Goal: Information Seeking & Learning: Learn about a topic

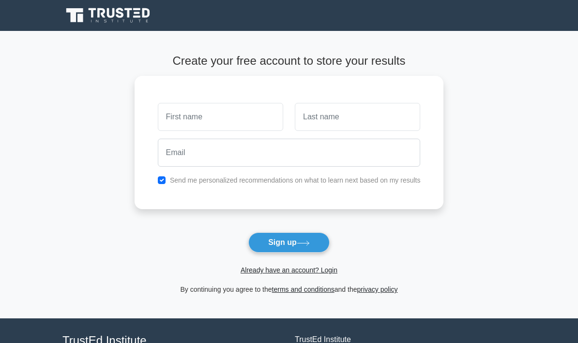
click at [235, 110] on input "text" at bounding box center [220, 117] width 125 height 28
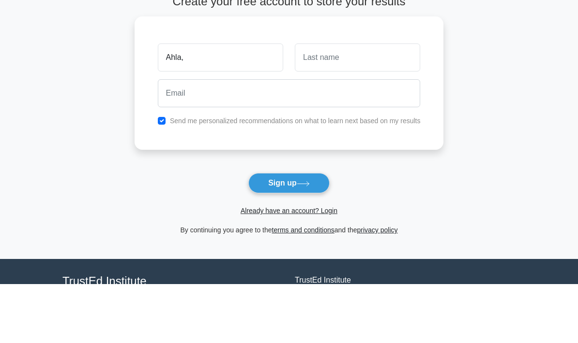
type input "Ahla,"
click at [288, 233] on button "Sign up" at bounding box center [288, 243] width 81 height 20
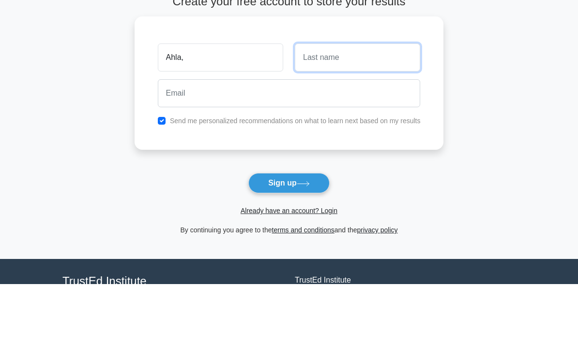
type input "M"
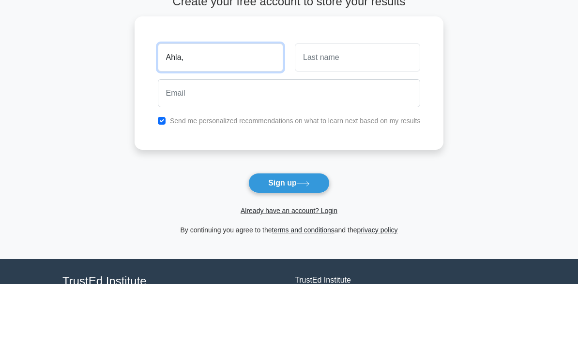
click at [209, 103] on input "Ahla," at bounding box center [220, 117] width 125 height 28
type input "Ahlam"
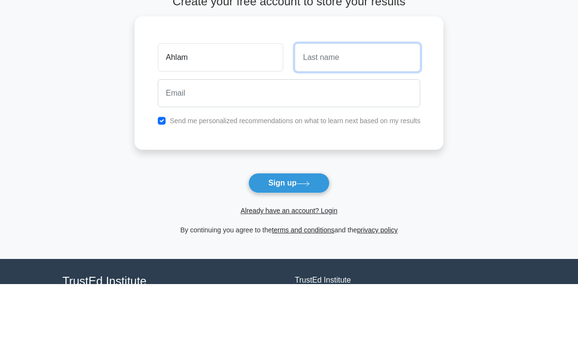
click at [343, 103] on input "text" at bounding box center [357, 117] width 125 height 28
type input "Sh"
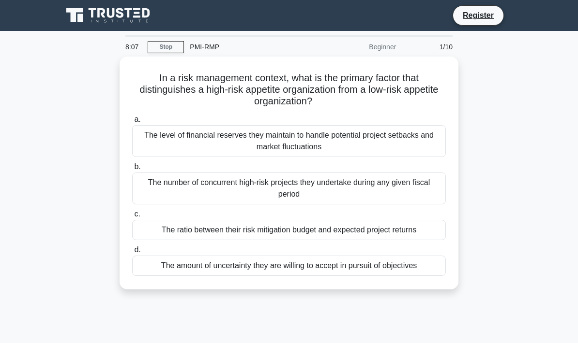
scroll to position [6, 0]
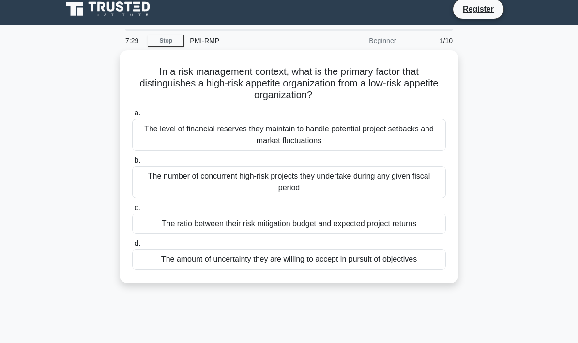
click at [168, 262] on div "The amount of uncertainty they are willing to accept in pursuit of objectives" at bounding box center [288, 260] width 313 height 20
click at [132, 247] on input "d. The amount of uncertainty they are willing to accept in pursuit of objectives" at bounding box center [132, 244] width 0 height 6
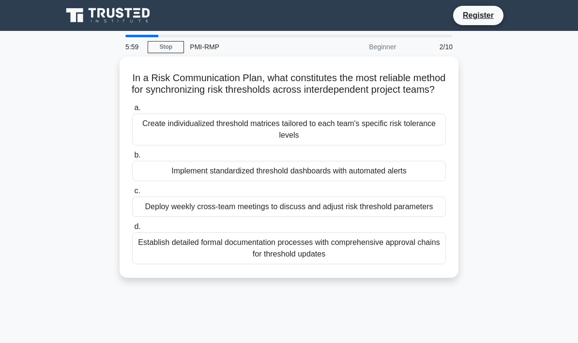
click at [385, 265] on div "Establish detailed formal documentation processes with comprehensive approval c…" at bounding box center [288, 249] width 313 height 32
click at [132, 230] on input "d. Establish detailed formal documentation processes with comprehensive approva…" at bounding box center [132, 227] width 0 height 6
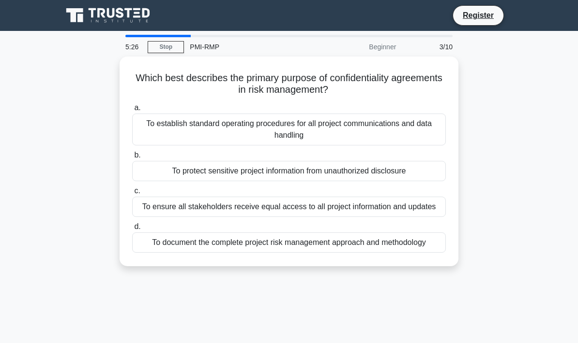
click at [410, 128] on div "To establish standard operating procedures for all project communications and d…" at bounding box center [288, 130] width 313 height 32
click at [132, 111] on input "a. To establish standard operating procedures for all project communications an…" at bounding box center [132, 108] width 0 height 6
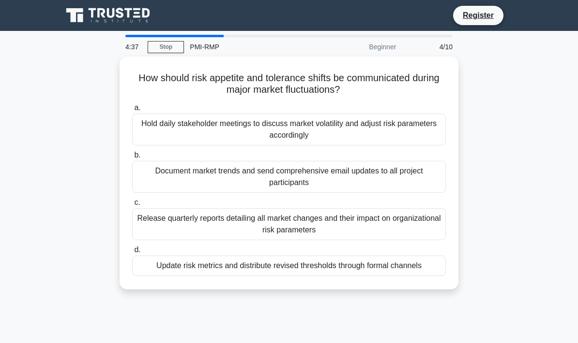
click at [414, 267] on div "Update risk metrics and distribute revised thresholds through formal channels" at bounding box center [288, 266] width 313 height 20
click at [132, 253] on input "d. Update risk metrics and distribute revised thresholds through formal channels" at bounding box center [132, 250] width 0 height 6
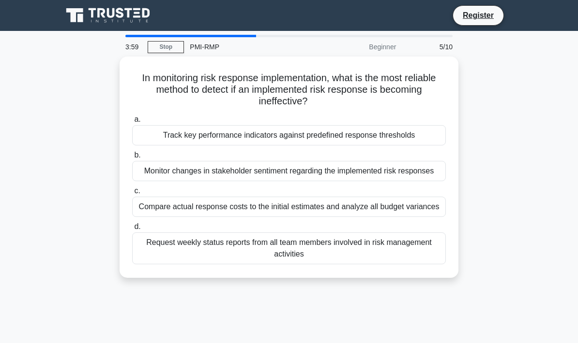
click at [416, 134] on div "Track key performance indicators against predefined response thresholds" at bounding box center [288, 135] width 313 height 20
click at [132, 123] on input "a. Track key performance indicators against predefined response thresholds" at bounding box center [132, 120] width 0 height 6
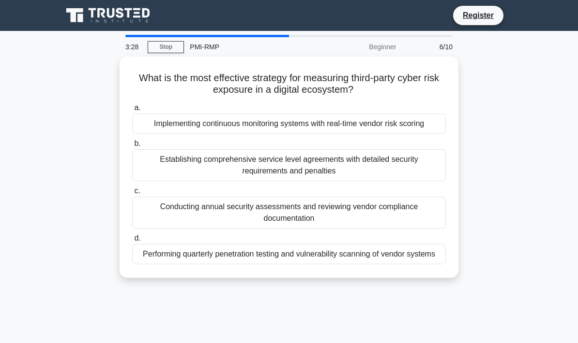
click at [411, 179] on div "Establishing comprehensive service level agreements with detailed security requ…" at bounding box center [288, 165] width 313 height 32
click at [132, 147] on input "b. Establishing comprehensive service level agreements with detailed security r…" at bounding box center [132, 144] width 0 height 6
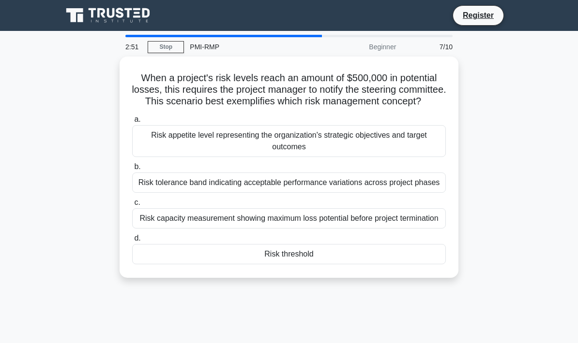
click at [406, 265] on div "Risk threshold" at bounding box center [288, 254] width 313 height 20
click at [132, 242] on input "d. Risk threshold" at bounding box center [132, 239] width 0 height 6
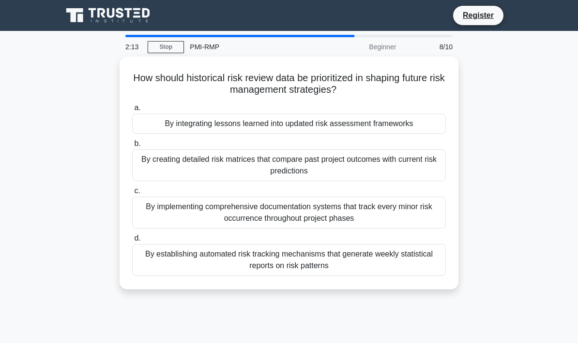
click at [413, 124] on div "By integrating lessons learned into updated risk assessment frameworks" at bounding box center [288, 124] width 313 height 20
click at [132, 111] on input "a. By integrating lessons learned into updated risk assessment frameworks" at bounding box center [132, 108] width 0 height 6
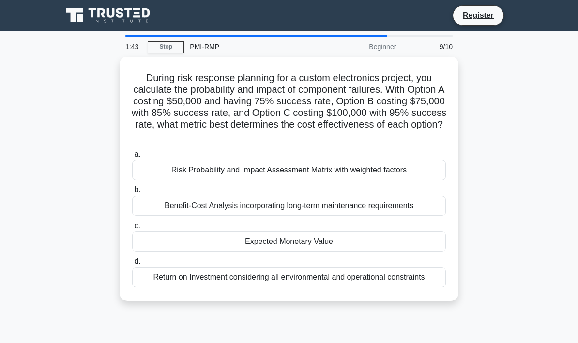
click at [400, 238] on div "Expected Monetary Value" at bounding box center [288, 242] width 313 height 20
click at [132, 229] on input "c. Expected Monetary Value" at bounding box center [132, 226] width 0 height 6
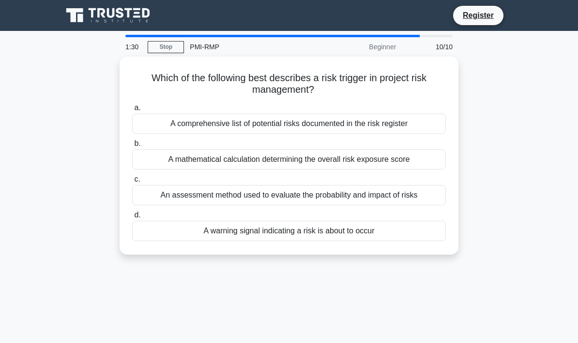
click at [412, 230] on div "A warning signal indicating a risk is about to occur" at bounding box center [288, 231] width 313 height 20
click at [132, 219] on input "d. A warning signal indicating a risk is about to occur" at bounding box center [132, 215] width 0 height 6
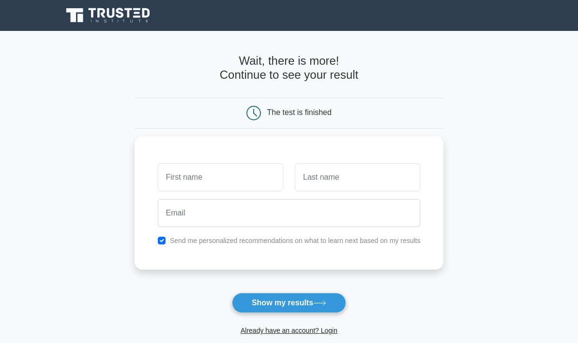
click at [158, 178] on input "text" at bounding box center [220, 177] width 125 height 28
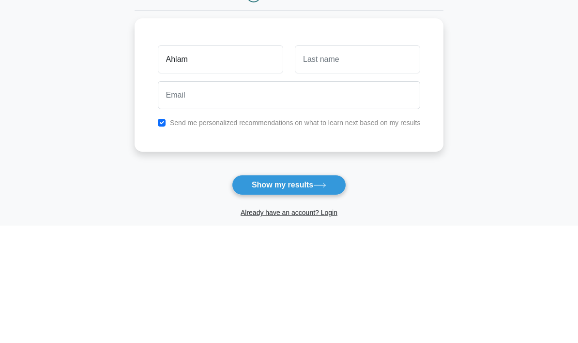
type input "Ahlam"
click at [382, 163] on input "text" at bounding box center [357, 177] width 125 height 28
type input "Shayeb"
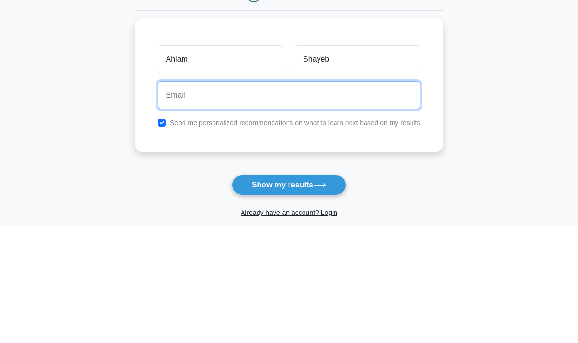
click at [364, 199] on input "email" at bounding box center [289, 213] width 263 height 28
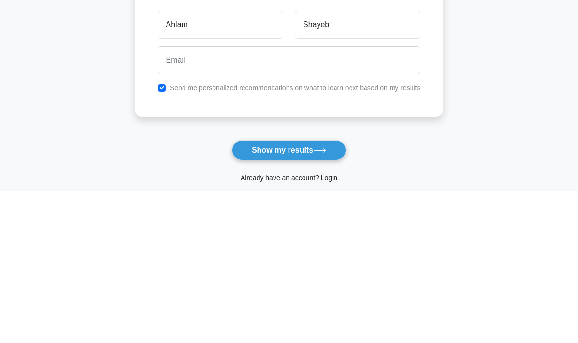
click at [158, 237] on input "checkbox" at bounding box center [162, 241] width 8 height 8
checkbox input "false"
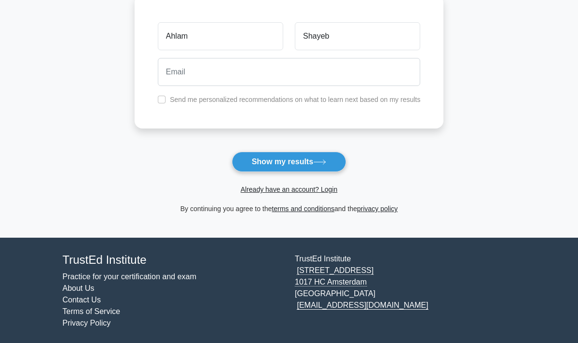
click at [309, 163] on button "Show my results" at bounding box center [289, 162] width 114 height 20
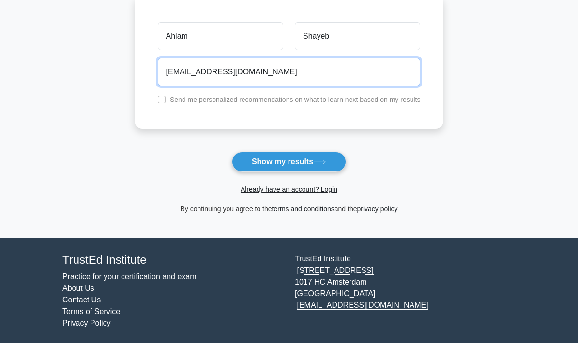
type input "ajshayeb@gmail.com"
click at [288, 161] on button "Show my results" at bounding box center [289, 162] width 114 height 20
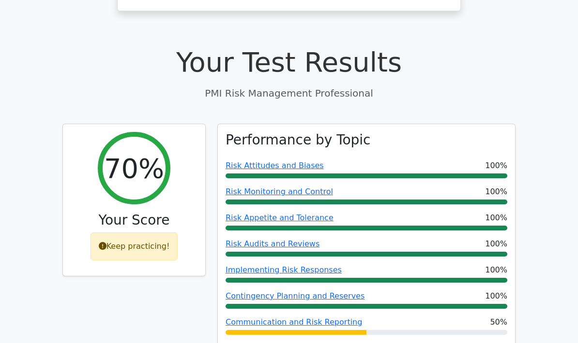
scroll to position [294, 0]
click at [127, 233] on div "Keep practicing!" at bounding box center [134, 247] width 88 height 28
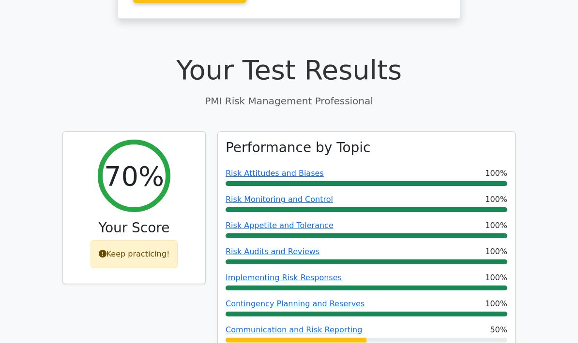
scroll to position [286, 0]
click at [288, 169] on link "Risk Attitudes and Biases" at bounding box center [274, 173] width 98 height 9
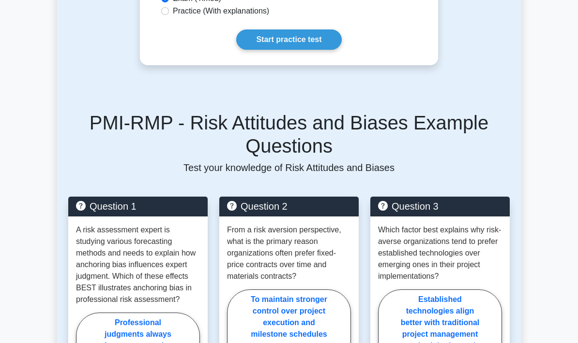
scroll to position [391, 0]
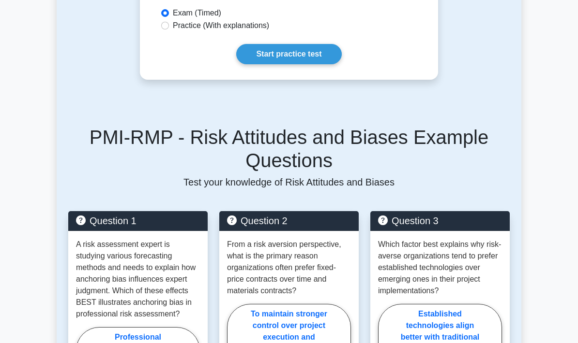
click at [301, 64] on link "Start practice test" at bounding box center [288, 54] width 105 height 20
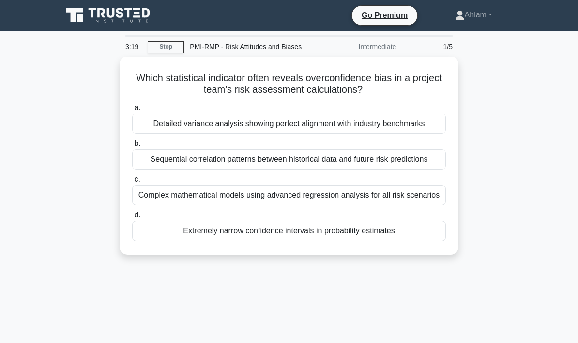
click at [406, 134] on div "Detailed variance analysis showing perfect alignment with industry benchmarks" at bounding box center [288, 124] width 313 height 20
click at [132, 111] on input "a. Detailed variance analysis showing perfect alignment with industry benchmarks" at bounding box center [132, 108] width 0 height 6
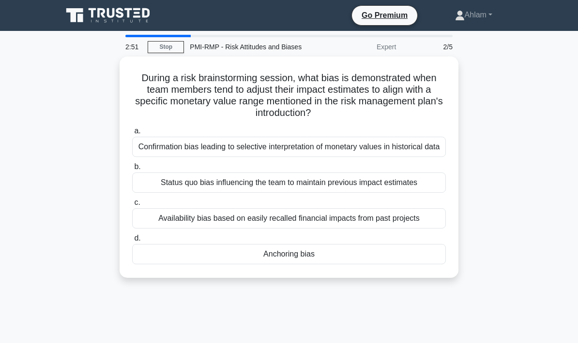
click at [411, 157] on div "Confirmation bias leading to selective interpretation of monetary values in his…" at bounding box center [288, 147] width 313 height 20
click at [132, 134] on input "a. Confirmation bias leading to selective interpretation of monetary values in …" at bounding box center [132, 131] width 0 height 6
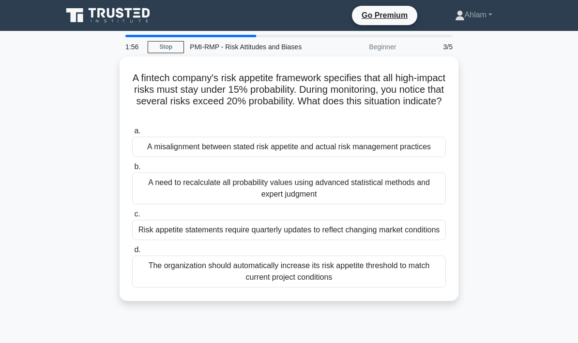
click at [407, 157] on div "A misalignment between stated risk appetite and actual risk management practices" at bounding box center [288, 147] width 313 height 20
click at [132, 134] on input "a. A misalignment between stated risk appetite and actual risk management pract…" at bounding box center [132, 131] width 0 height 6
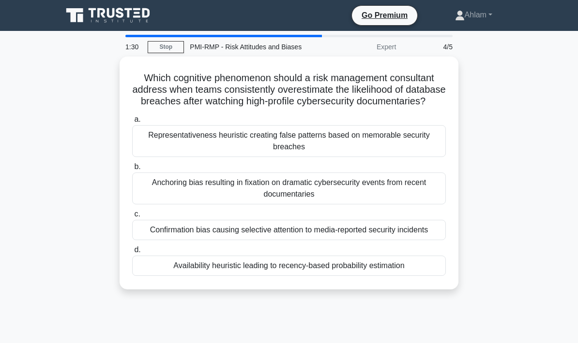
click at [404, 240] on div "Confirmation bias causing selective attention to media-reported security incide…" at bounding box center [288, 230] width 313 height 20
click at [132, 218] on input "c. Confirmation bias causing selective attention to media-reported security inc…" at bounding box center [132, 214] width 0 height 6
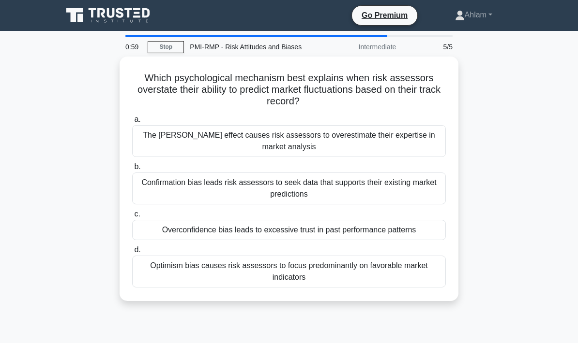
click at [418, 200] on div "Confirmation bias leads risk assessors to seek data that supports their existin…" at bounding box center [288, 189] width 313 height 32
click at [132, 170] on input "b. Confirmation bias leads risk assessors to seek data that supports their exis…" at bounding box center [132, 167] width 0 height 6
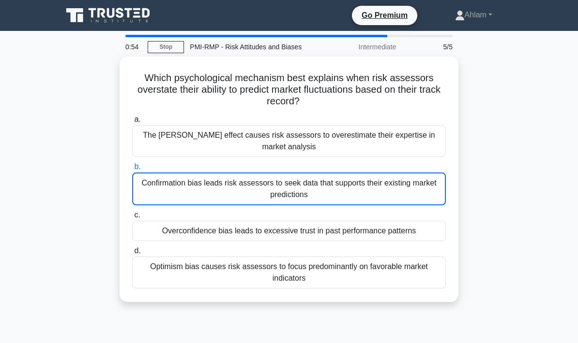
click at [90, 15] on icon at bounding box center [108, 15] width 93 height 18
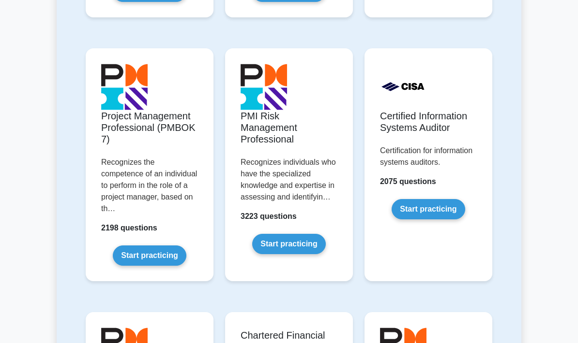
scroll to position [923, 0]
click at [289, 254] on link "Start practicing" at bounding box center [288, 244] width 73 height 20
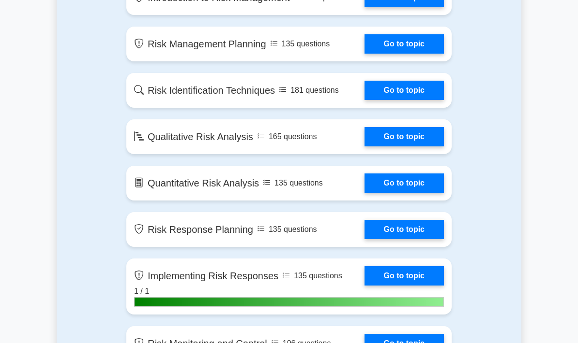
scroll to position [709, 0]
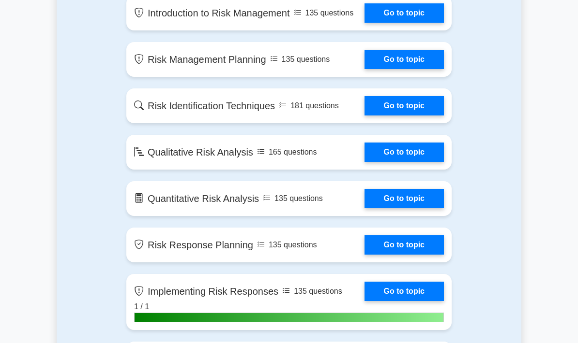
click at [411, 23] on link "Go to topic" at bounding box center [403, 12] width 79 height 19
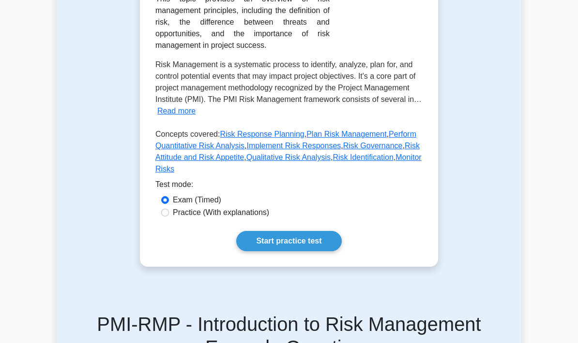
scroll to position [229, 0]
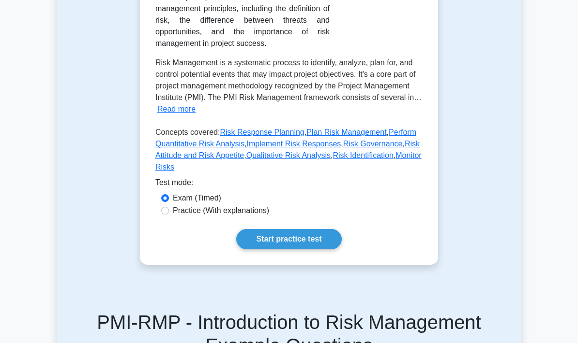
click at [300, 249] on link "Start practice test" at bounding box center [288, 239] width 105 height 20
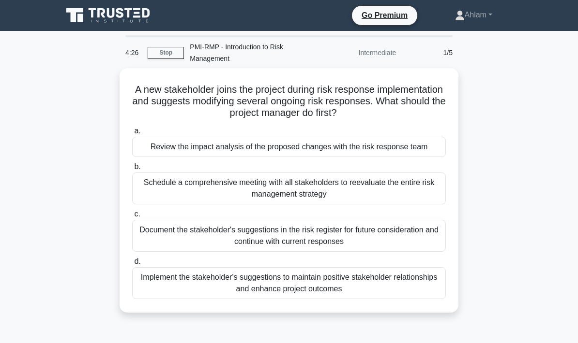
scroll to position [7, 0]
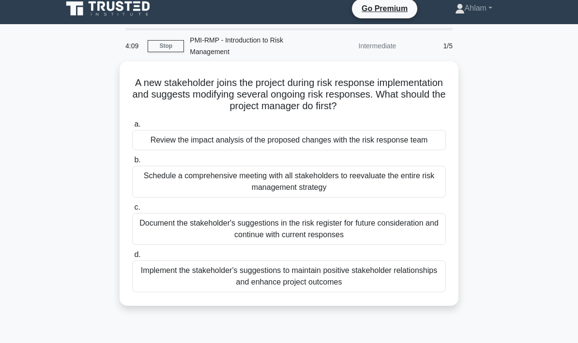
click at [399, 144] on div "Review the impact analysis of the proposed changes with the risk response team" at bounding box center [288, 140] width 313 height 20
click at [132, 128] on input "a. Review the impact analysis of the proposed changes with the risk response te…" at bounding box center [132, 124] width 0 height 6
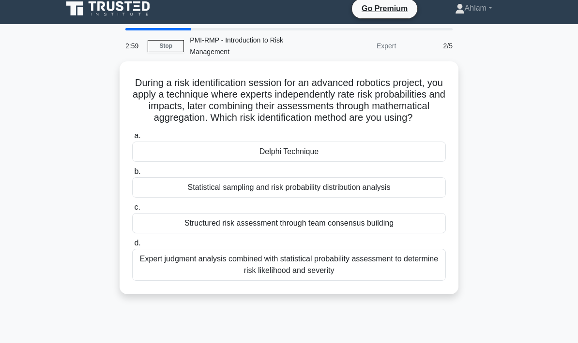
click at [421, 274] on div "Expert judgment analysis combined with statistical probability assessment to de…" at bounding box center [288, 265] width 313 height 32
click at [132, 247] on input "d. Expert judgment analysis combined with statistical probability assessment to…" at bounding box center [132, 243] width 0 height 6
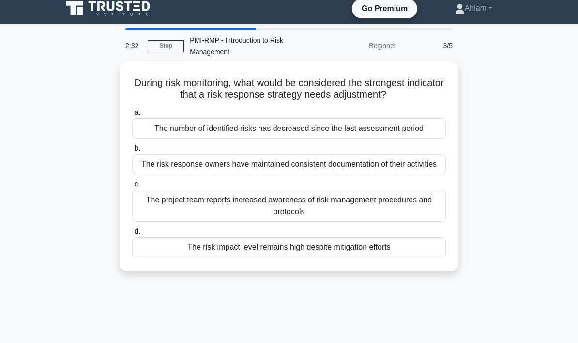
click at [421, 257] on div "The risk impact level remains high despite mitigation efforts" at bounding box center [288, 247] width 313 height 20
click at [132, 235] on input "d. The risk impact level remains high despite mitigation efforts" at bounding box center [132, 232] width 0 height 6
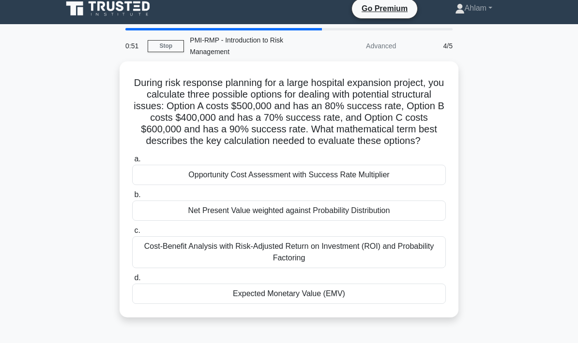
click at [379, 303] on div "Expected Monetary Value (EMV)" at bounding box center [288, 294] width 313 height 20
click at [132, 282] on input "d. Expected Monetary Value (EMV)" at bounding box center [132, 278] width 0 height 6
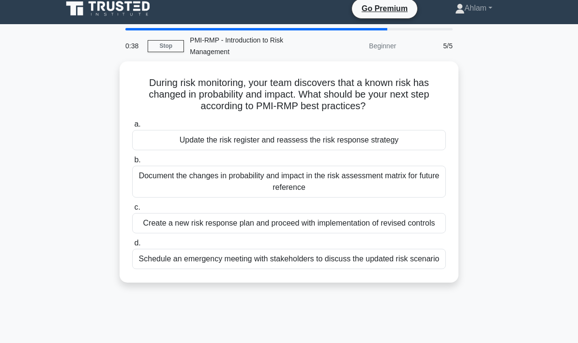
click at [412, 136] on div "Update the risk register and reassess the risk response strategy" at bounding box center [288, 140] width 313 height 20
click at [132, 128] on input "a. Update the risk register and reassess the risk response strategy" at bounding box center [132, 124] width 0 height 6
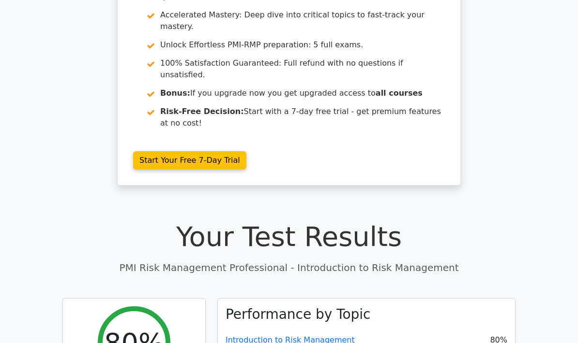
scroll to position [153, 0]
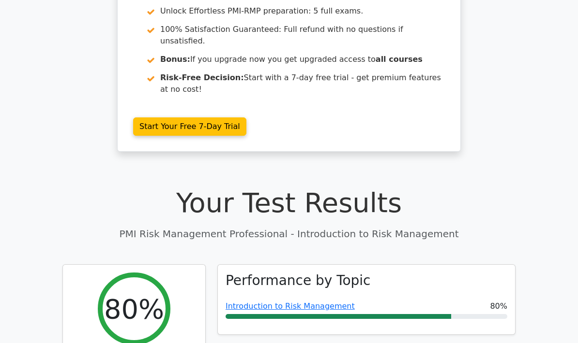
click at [130, 293] on h2 "80%" at bounding box center [134, 309] width 60 height 32
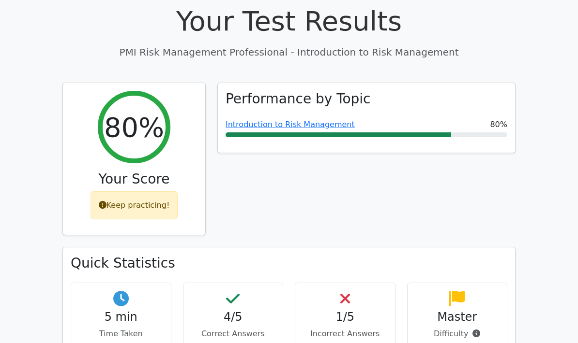
scroll to position [336, 0]
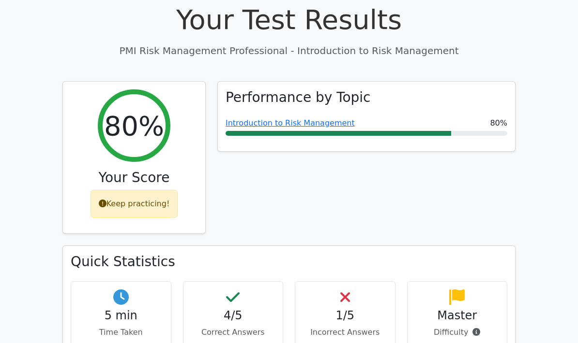
click at [350, 309] on h4 "1/5" at bounding box center [345, 316] width 84 height 14
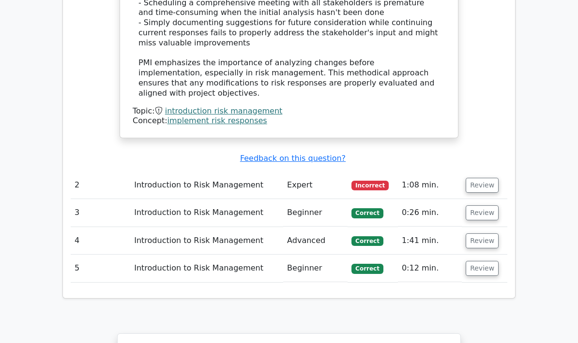
scroll to position [1225, 0]
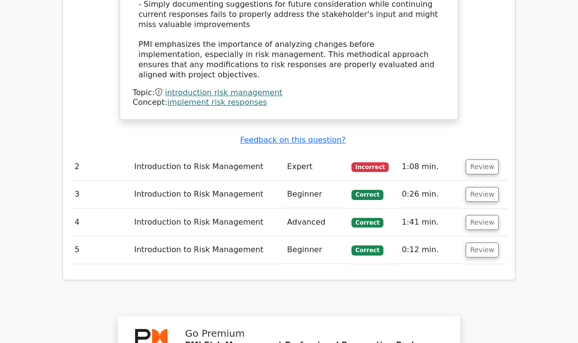
click at [144, 153] on td "Introduction to Risk Management" at bounding box center [206, 167] width 153 height 28
click at [479, 160] on button "Review" at bounding box center [481, 167] width 33 height 15
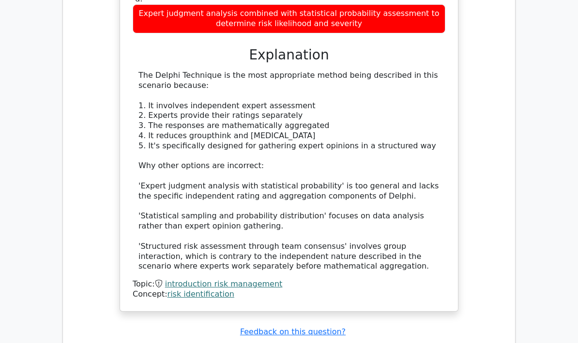
scroll to position [1596, 0]
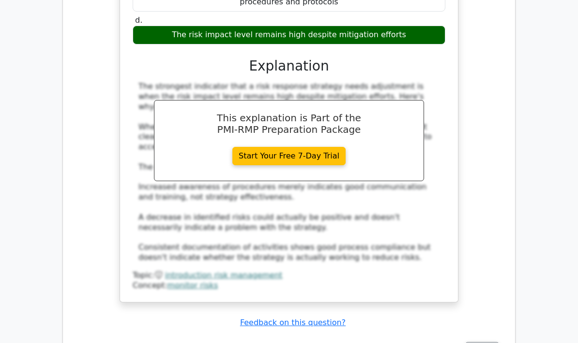
scroll to position [2121, 0]
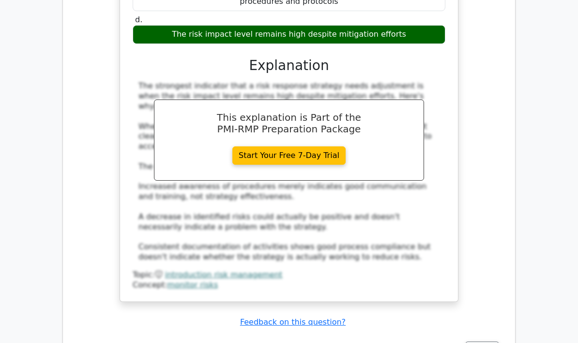
click at [484, 342] on button "Review" at bounding box center [481, 349] width 33 height 15
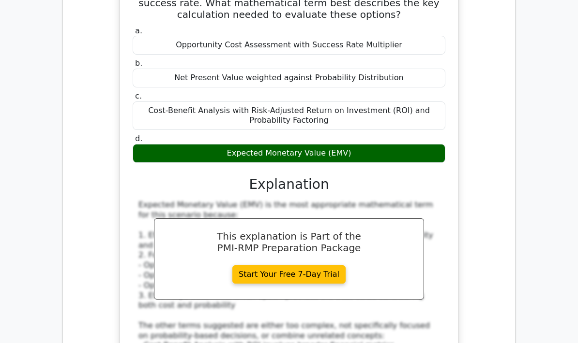
scroll to position [2567, 0]
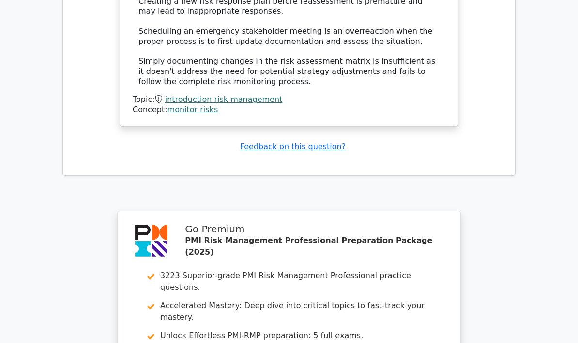
scroll to position [3409, 0]
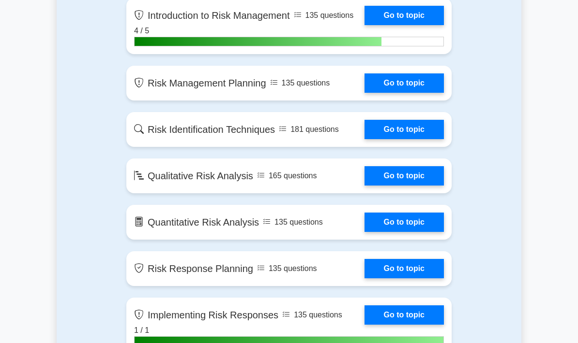
scroll to position [707, 0]
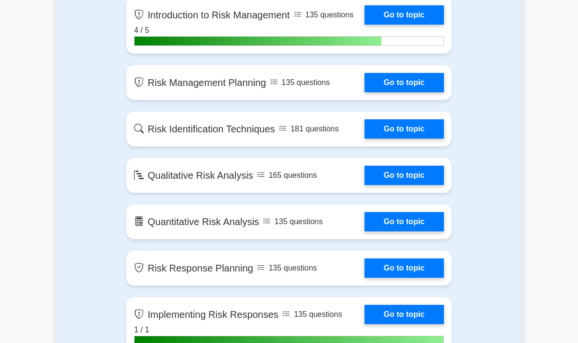
click at [414, 25] on link "Go to topic" at bounding box center [403, 14] width 79 height 19
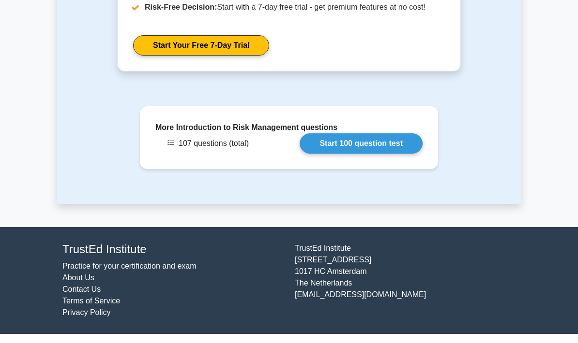
scroll to position [1318, 0]
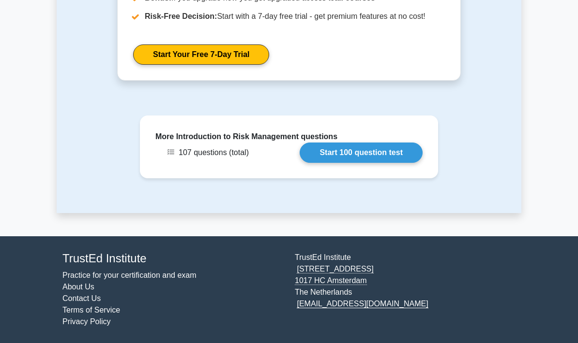
click at [367, 152] on link "Start 100 question test" at bounding box center [360, 153] width 123 height 20
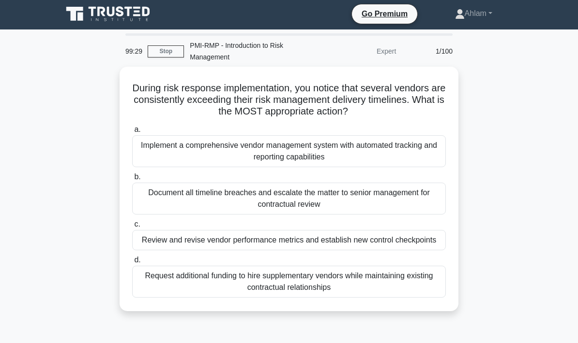
scroll to position [7, 0]
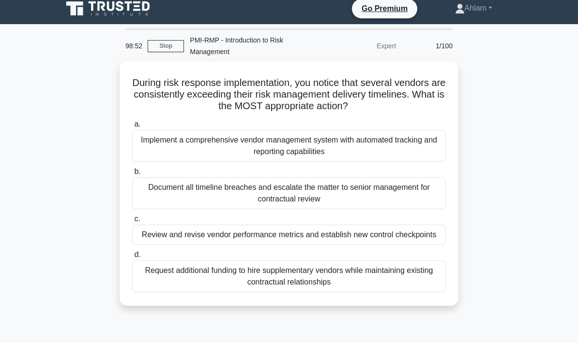
click at [418, 240] on div "Review and revise vendor performance metrics and establish new control checkpoi…" at bounding box center [288, 235] width 313 height 20
click at [132, 223] on input "c. Review and revise vendor performance metrics and establish new control check…" at bounding box center [132, 219] width 0 height 6
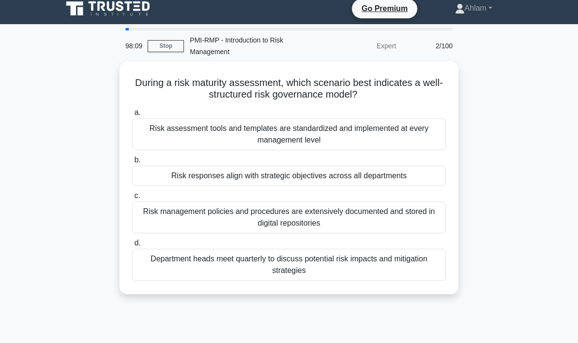
click at [404, 132] on div "Risk assessment tools and templates are standardized and implemented at every m…" at bounding box center [288, 135] width 313 height 32
click at [132, 116] on input "a. Risk assessment tools and templates are standardized and implemented at ever…" at bounding box center [132, 113] width 0 height 6
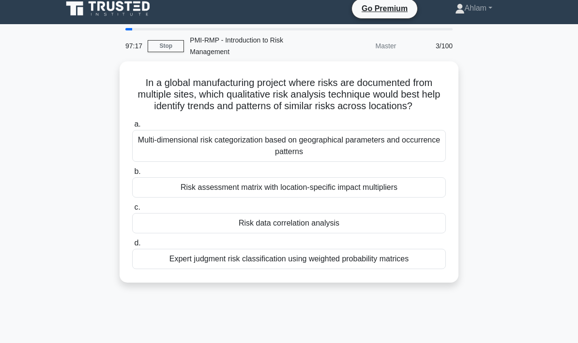
click at [415, 156] on div "Multi-dimensional risk categorization based on geographical parameters and occu…" at bounding box center [288, 146] width 313 height 32
click at [132, 128] on input "a. Multi-dimensional risk categorization based on geographical parameters and o…" at bounding box center [132, 124] width 0 height 6
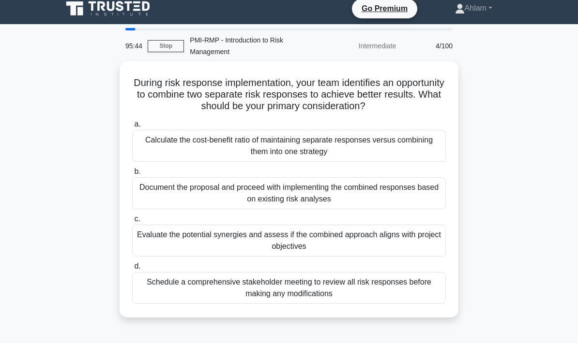
click at [165, 133] on div "Calculate the cost-benefit ratio of maintaining separate responses versus combi…" at bounding box center [288, 146] width 313 height 32
click at [132, 128] on input "a. Calculate the cost-benefit ratio of maintaining separate responses versus co…" at bounding box center [132, 124] width 0 height 6
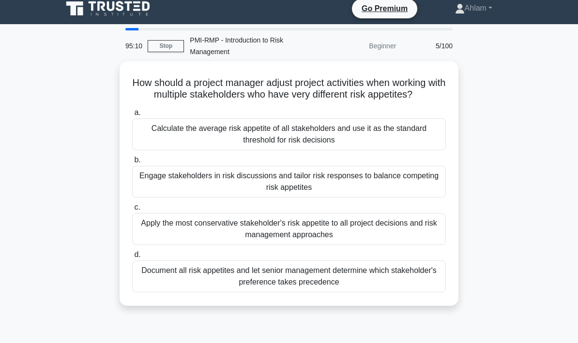
click at [163, 183] on div "Engage stakeholders in risk discussions and tailor risk responses to balance co…" at bounding box center [288, 182] width 313 height 32
click at [132, 163] on input "b. Engage stakeholders in risk discussions and tailor risk responses to balance…" at bounding box center [132, 160] width 0 height 6
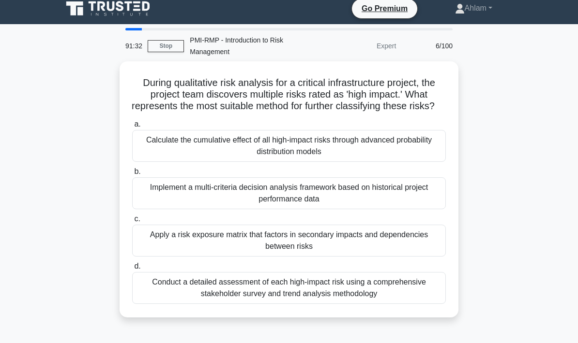
click at [416, 156] on div "Calculate the cumulative effect of all high-impact risks through advanced proba…" at bounding box center [288, 146] width 313 height 32
click at [132, 128] on input "a. Calculate the cumulative effect of all high-impact risks through advanced pr…" at bounding box center [132, 124] width 0 height 6
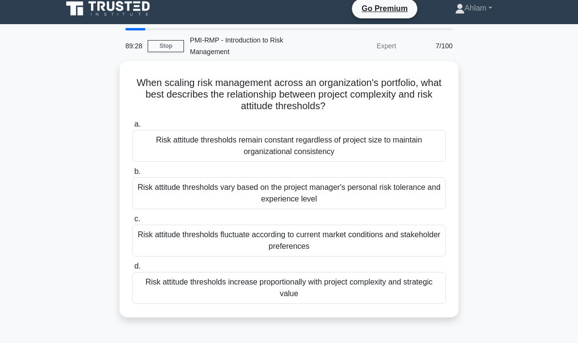
click at [152, 138] on div "Risk attitude thresholds remain constant regardless of project size to maintain…" at bounding box center [288, 146] width 313 height 32
click at [132, 128] on input "a. Risk attitude thresholds remain constant regardless of project size to maint…" at bounding box center [132, 124] width 0 height 6
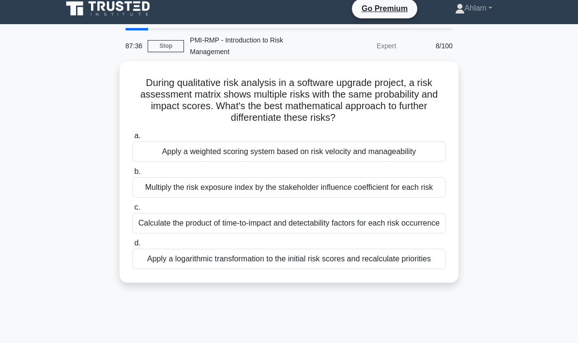
click at [163, 145] on div "Apply a weighted scoring system based on risk velocity and manageability" at bounding box center [288, 152] width 313 height 20
click at [132, 139] on input "a. Apply a weighted scoring system based on risk velocity and manageability" at bounding box center [132, 136] width 0 height 6
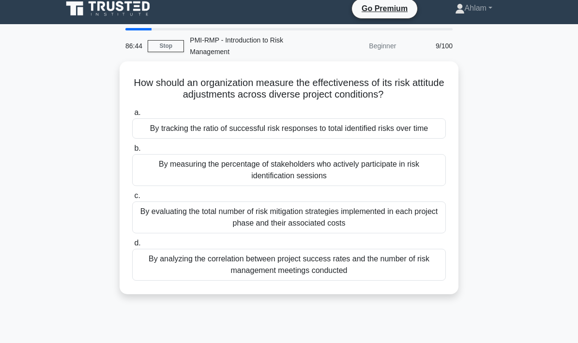
click at [154, 133] on div "By tracking the ratio of successful risk responses to total identified risks ov…" at bounding box center [288, 129] width 313 height 20
click at [132, 116] on input "a. By tracking the ratio of successful risk responses to total identified risks…" at bounding box center [132, 113] width 0 height 6
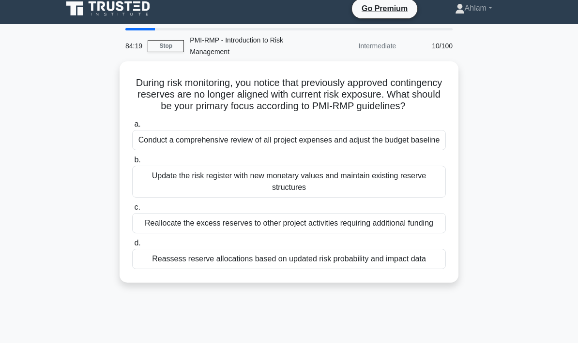
click at [398, 269] on div "Reassess reserve allocations based on updated risk probability and impact data" at bounding box center [288, 259] width 313 height 20
click at [132, 247] on input "d. Reassess reserve allocations based on updated risk probability and impact da…" at bounding box center [132, 243] width 0 height 6
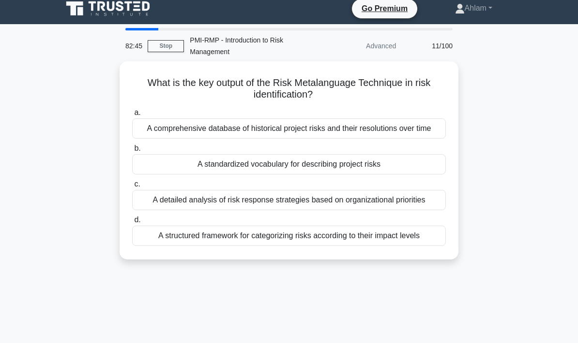
scroll to position [0, 0]
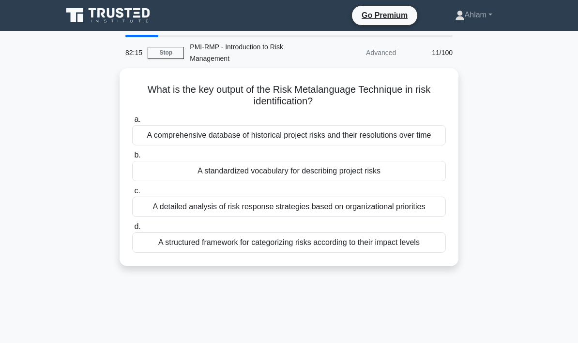
click at [408, 177] on div "A standardized vocabulary for describing project risks" at bounding box center [288, 171] width 313 height 20
click at [132, 159] on input "b. A standardized vocabulary for describing project risks" at bounding box center [132, 155] width 0 height 6
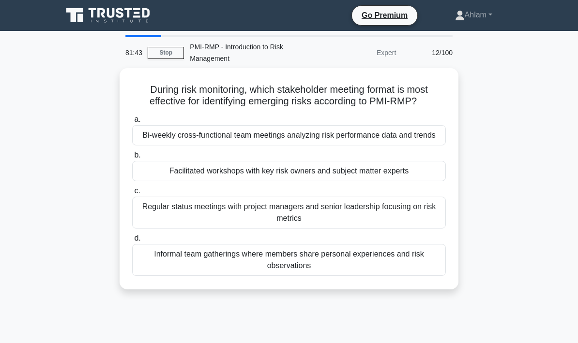
click at [243, 229] on div "Regular status meetings with project managers and senior leadership focusing on…" at bounding box center [288, 213] width 313 height 32
click at [132, 194] on input "c. Regular status meetings with project managers and senior leadership focusing…" at bounding box center [132, 191] width 0 height 6
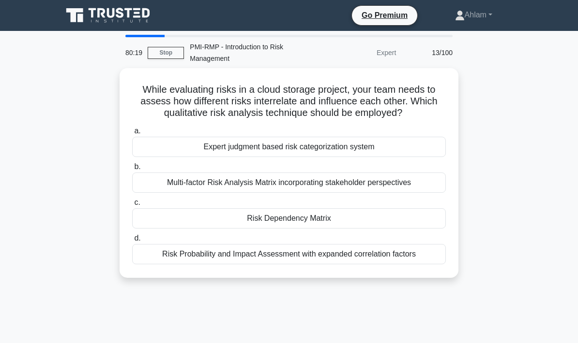
click at [403, 225] on div "Risk Dependency Matrix" at bounding box center [288, 218] width 313 height 20
click at [132, 206] on input "c. Risk Dependency Matrix" at bounding box center [132, 203] width 0 height 6
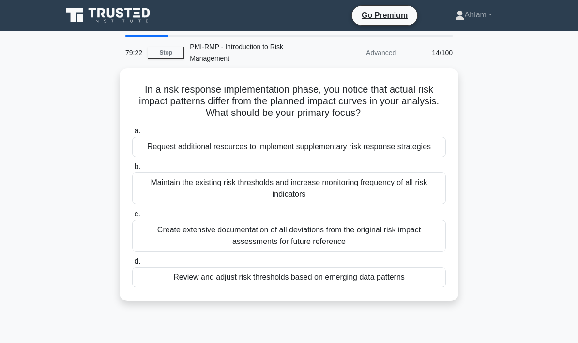
click at [414, 288] on div "Review and adjust risk thresholds based on emerging data patterns" at bounding box center [288, 277] width 313 height 20
click at [132, 265] on input "d. Review and adjust risk thresholds based on emerging data patterns" at bounding box center [132, 262] width 0 height 6
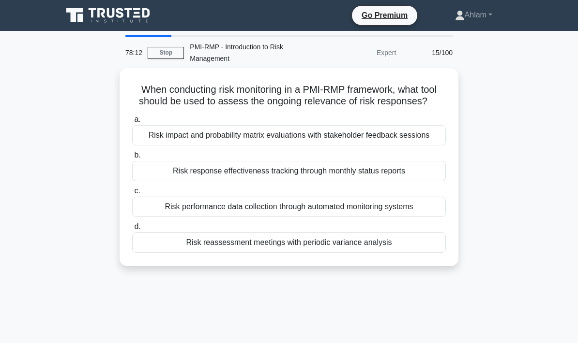
click at [419, 217] on div "Risk performance data collection through automated monitoring systems" at bounding box center [288, 207] width 313 height 20
click at [132, 194] on input "c. Risk performance data collection through automated monitoring systems" at bounding box center [132, 191] width 0 height 6
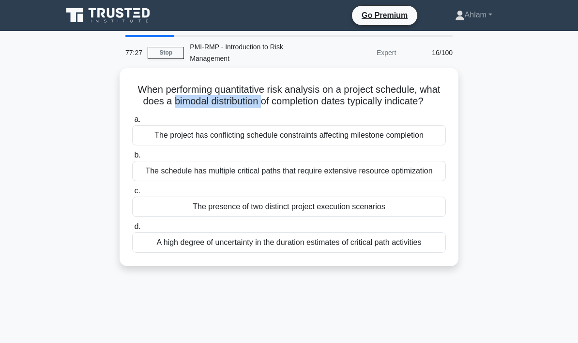
click at [488, 193] on div "When performing quantitative risk analysis on a project schedule, what does a b…" at bounding box center [289, 173] width 464 height 210
click at [491, 335] on div "77:10 Stop PMI-RMP - Introduction to Risk Management Expert 16/100 When perform…" at bounding box center [289, 277] width 464 height 484
click at [294, 105] on h5 "When performing quantitative risk analysis on a project schedule, what does a b…" at bounding box center [288, 96] width 315 height 24
copy h5 "When performing quantitative risk analysis on a project schedule, what does a b…"
click at [178, 217] on div "The presence of two distinct project execution scenarios" at bounding box center [288, 207] width 313 height 20
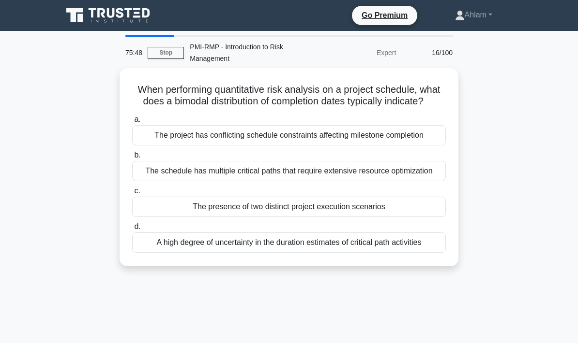
click at [132, 194] on input "c. The presence of two distinct project execution scenarios" at bounding box center [132, 191] width 0 height 6
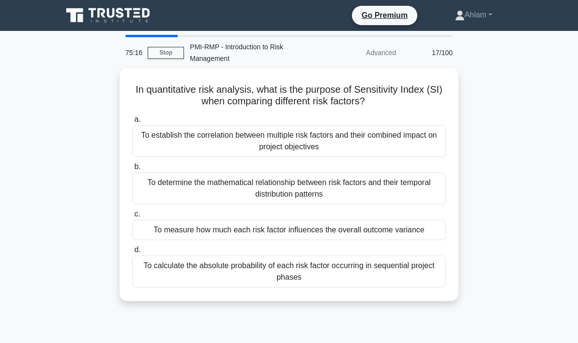
click at [415, 282] on div "To calculate the absolute probability of each risk factor occurring in sequenti…" at bounding box center [288, 272] width 313 height 32
click at [132, 253] on input "d. To calculate the absolute probability of each risk factor occurring in seque…" at bounding box center [132, 250] width 0 height 6
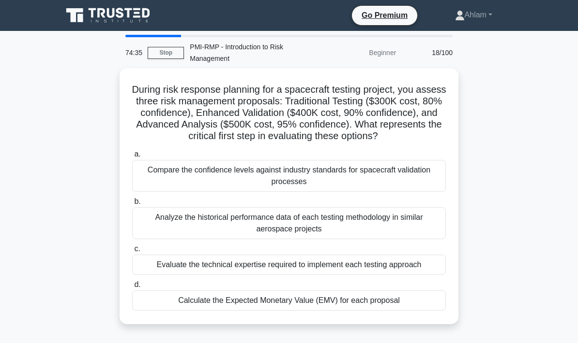
click at [425, 311] on div "Calculate the Expected Monetary Value (EMV) for each proposal" at bounding box center [288, 301] width 313 height 20
click at [132, 288] on input "d. Calculate the Expected Monetary Value (EMV) for each proposal" at bounding box center [132, 285] width 0 height 6
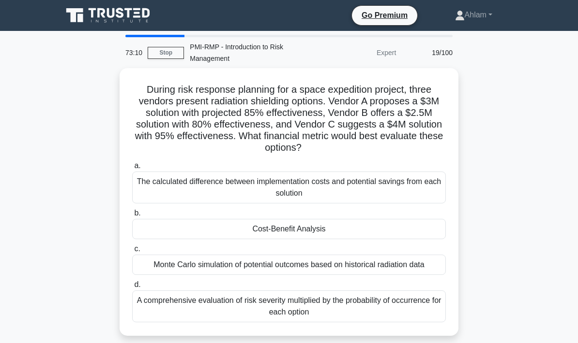
click at [400, 224] on div "Cost-Benefit Analysis" at bounding box center [288, 229] width 313 height 20
click at [132, 217] on input "b. Cost-Benefit Analysis" at bounding box center [132, 213] width 0 height 6
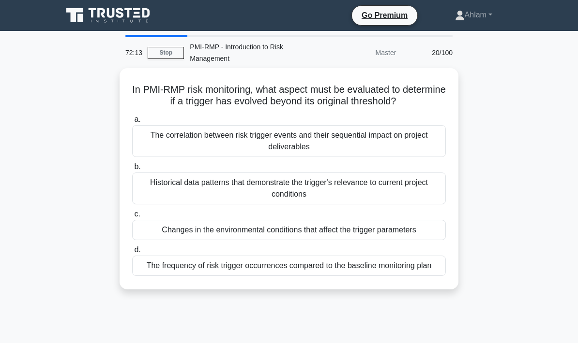
click at [184, 276] on div "The frequency of risk trigger occurrences compared to the baseline monitoring p…" at bounding box center [288, 266] width 313 height 20
click at [132, 253] on input "d. The frequency of risk trigger occurrences compared to the baseline monitorin…" at bounding box center [132, 250] width 0 height 6
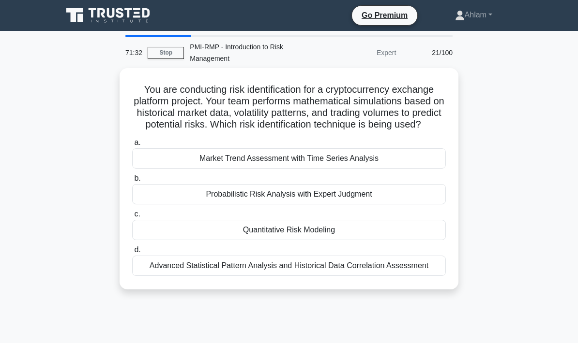
click at [231, 239] on div "Quantitative Risk Modeling" at bounding box center [288, 230] width 313 height 20
click at [132, 218] on input "c. Quantitative Risk Modeling" at bounding box center [132, 214] width 0 height 6
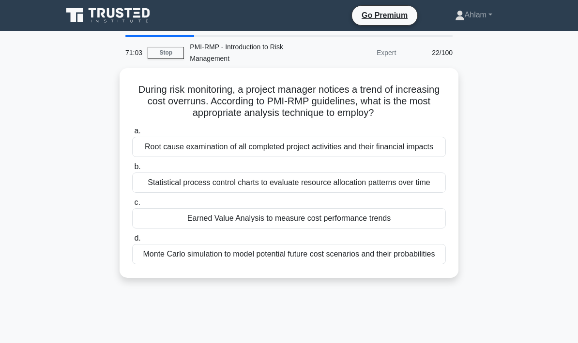
click at [175, 229] on div "Earned Value Analysis to measure cost performance trends" at bounding box center [288, 218] width 313 height 20
click at [132, 206] on input "c. Earned Value Analysis to measure cost performance trends" at bounding box center [132, 203] width 0 height 6
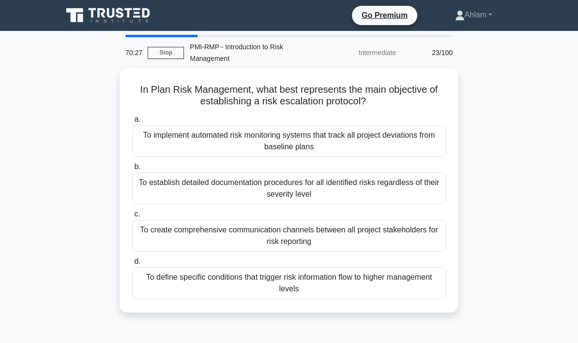
click at [415, 282] on div "To define specific conditions that trigger risk information flow to higher mana…" at bounding box center [288, 283] width 313 height 32
click at [132, 265] on input "d. To define specific conditions that trigger risk information flow to higher m…" at bounding box center [132, 262] width 0 height 6
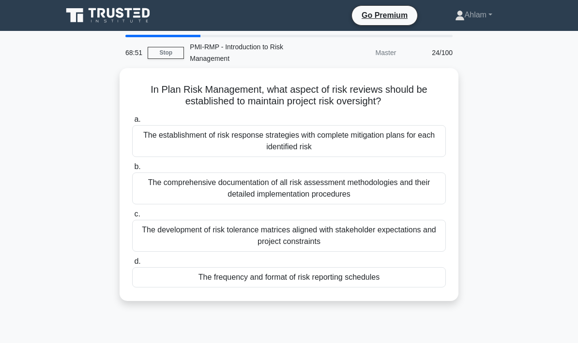
click at [215, 276] on div "The frequency and format of risk reporting schedules" at bounding box center [288, 277] width 313 height 20
click at [132, 265] on input "d. The frequency and format of risk reporting schedules" at bounding box center [132, 262] width 0 height 6
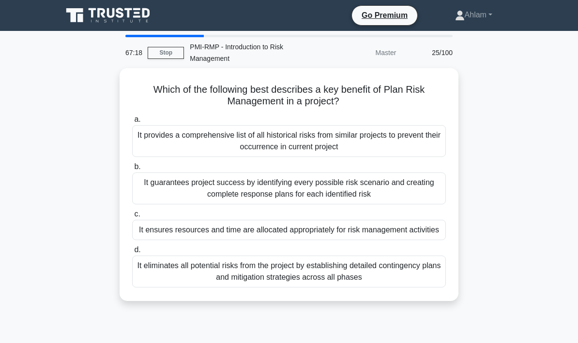
click at [166, 224] on div "It ensures resources and time are allocated appropriately for risk management a…" at bounding box center [288, 230] width 313 height 20
click at [132, 218] on input "c. It ensures resources and time are allocated appropriately for risk managemen…" at bounding box center [132, 214] width 0 height 6
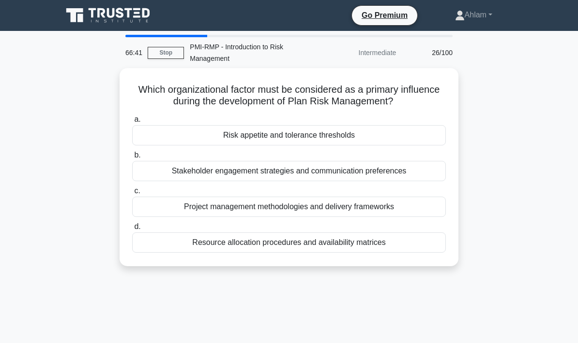
click at [179, 127] on div "Risk appetite and tolerance thresholds" at bounding box center [288, 135] width 313 height 20
click at [132, 123] on input "a. Risk appetite and tolerance thresholds" at bounding box center [132, 120] width 0 height 6
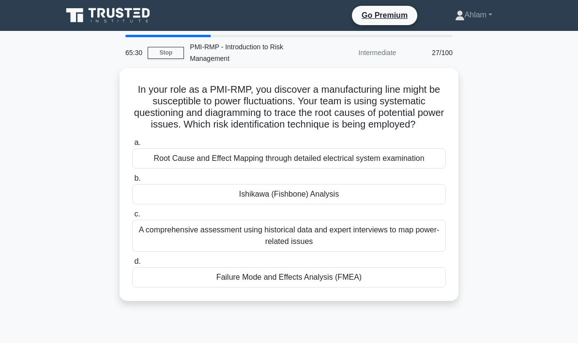
click at [356, 288] on div "Failure Mode and Effects Analysis (FMEA)" at bounding box center [288, 277] width 313 height 20
click at [132, 265] on input "d. Failure Mode and Effects Analysis (FMEA)" at bounding box center [132, 262] width 0 height 6
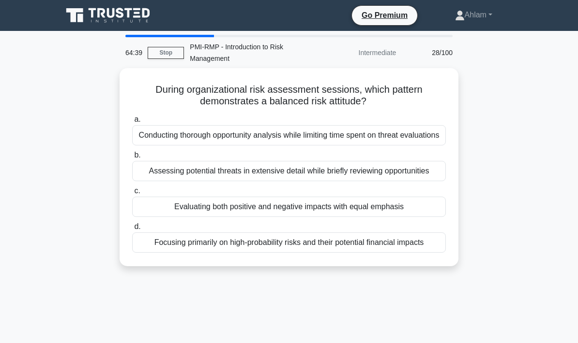
click at [162, 217] on div "Evaluating both positive and negative impacts with equal emphasis" at bounding box center [288, 207] width 313 height 20
click at [132, 194] on input "c. Evaluating both positive and negative impacts with equal emphasis" at bounding box center [132, 191] width 0 height 6
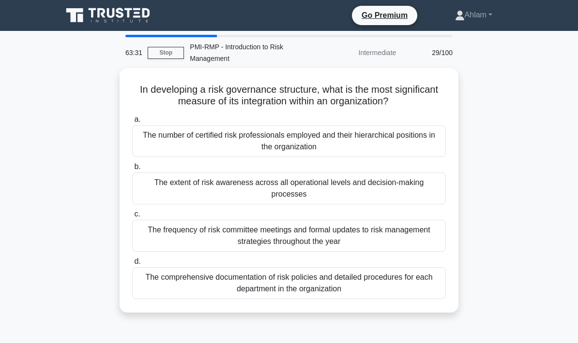
click at [151, 186] on div "The extent of risk awareness across all operational levels and decision-making …" at bounding box center [288, 189] width 313 height 32
click at [132, 170] on input "b. The extent of risk awareness across all operational levels and decision-maki…" at bounding box center [132, 167] width 0 height 6
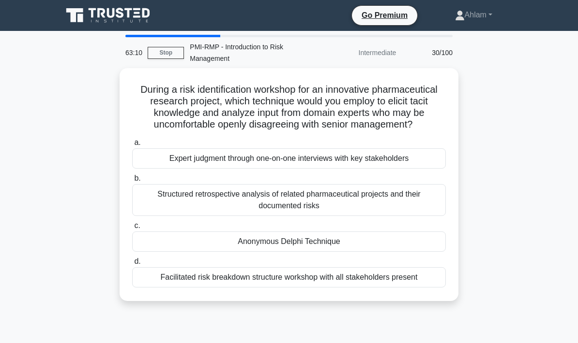
click at [172, 250] on div "Anonymous Delphi Technique" at bounding box center [288, 242] width 313 height 20
click at [132, 229] on input "c. Anonymous Delphi Technique" at bounding box center [132, 226] width 0 height 6
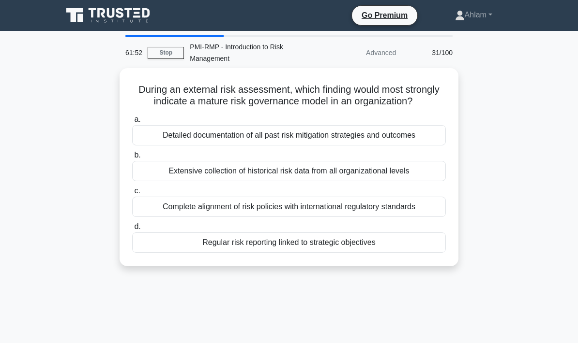
click at [158, 215] on div "Complete alignment of risk policies with international regulatory standards" at bounding box center [288, 207] width 313 height 20
click at [132, 194] on input "c. Complete alignment of risk policies with international regulatory standards" at bounding box center [132, 191] width 0 height 6
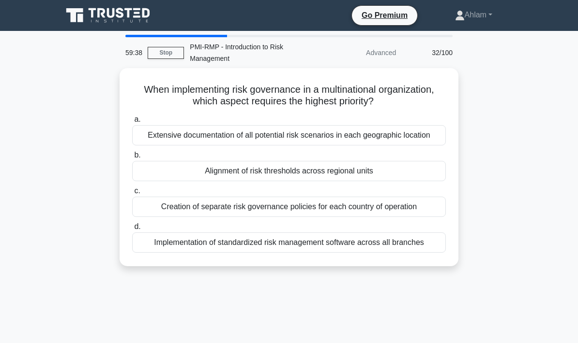
scroll to position [2, 0]
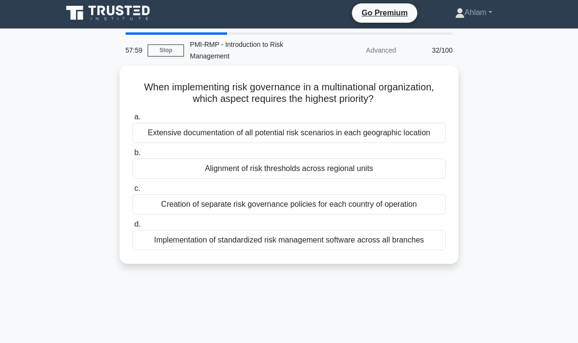
click at [184, 169] on div "Alignment of risk thresholds across regional units" at bounding box center [288, 169] width 313 height 20
click at [132, 156] on input "b. Alignment of risk thresholds across regional units" at bounding box center [132, 153] width 0 height 6
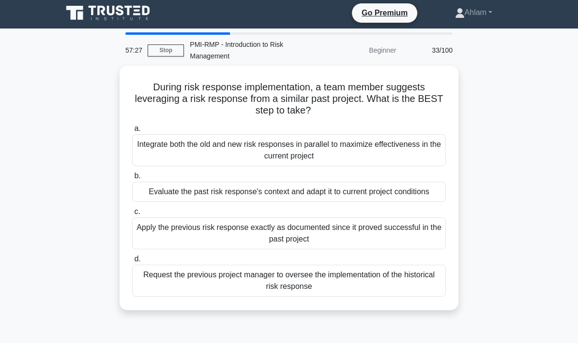
click at [409, 191] on div "Evaluate the past risk response's context and adapt it to current project condi…" at bounding box center [288, 192] width 313 height 20
click at [132, 179] on input "b. Evaluate the past risk response's context and adapt it to current project co…" at bounding box center [132, 176] width 0 height 6
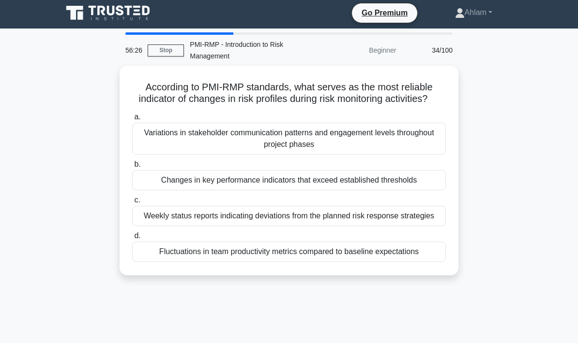
click at [412, 191] on div "Changes in key performance indicators that exceed established thresholds" at bounding box center [288, 180] width 313 height 20
click at [132, 168] on input "b. Changes in key performance indicators that exceed established thresholds" at bounding box center [132, 165] width 0 height 6
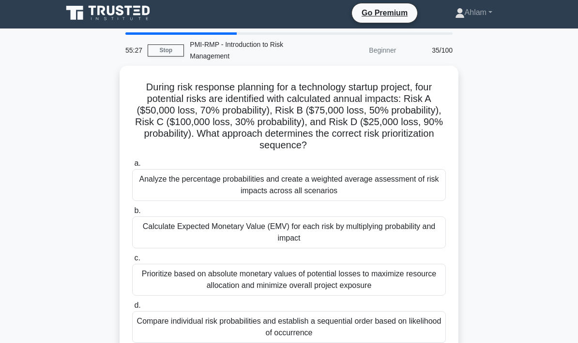
click at [402, 241] on div "Calculate Expected Monetary Value (EMV) for each risk by multiplying probabilit…" at bounding box center [288, 233] width 313 height 32
click at [132, 214] on input "b. Calculate Expected Monetary Value (EMV) for each risk by multiplying probabi…" at bounding box center [132, 211] width 0 height 6
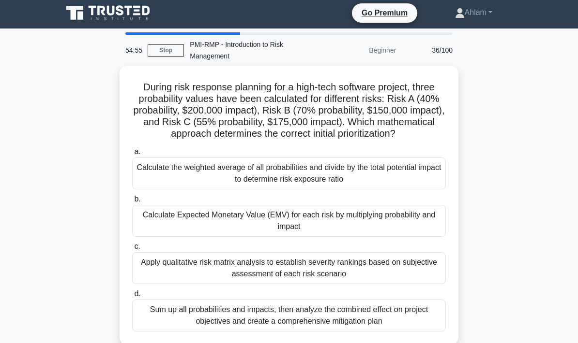
click at [420, 223] on div "Calculate Expected Monetary Value (EMV) for each risk by multiplying probabilit…" at bounding box center [288, 221] width 313 height 32
click at [132, 203] on input "b. Calculate Expected Monetary Value (EMV) for each risk by multiplying probabi…" at bounding box center [132, 199] width 0 height 6
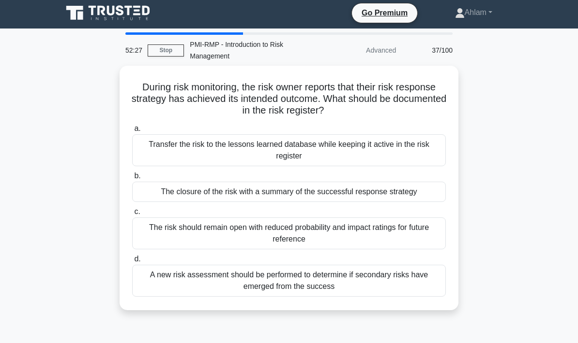
click at [427, 156] on div "Transfer the risk to the lessons learned database while keeping it active in th…" at bounding box center [288, 150] width 313 height 32
click at [132, 132] on input "a. Transfer the risk to the lessons learned database while keeping it active in…" at bounding box center [132, 129] width 0 height 6
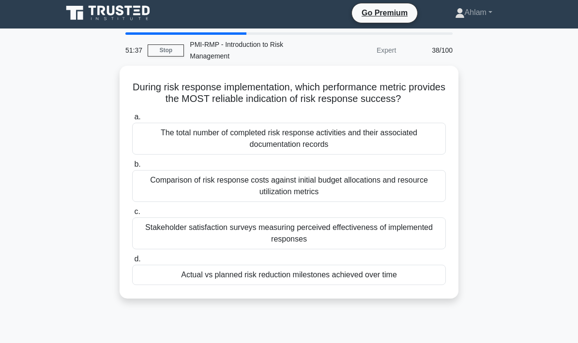
click at [423, 189] on div "Comparison of risk response costs against initial budget allocations and resour…" at bounding box center [288, 186] width 313 height 32
click at [132, 168] on input "b. Comparison of risk response costs against initial budget allocations and res…" at bounding box center [132, 165] width 0 height 6
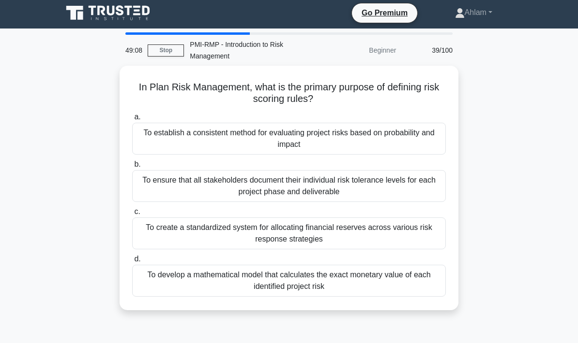
click at [435, 198] on div "To ensure that all stakeholders document their individual risk tolerance levels…" at bounding box center [288, 186] width 313 height 32
click at [132, 168] on input "b. To ensure that all stakeholders document their individual risk tolerance lev…" at bounding box center [132, 165] width 0 height 6
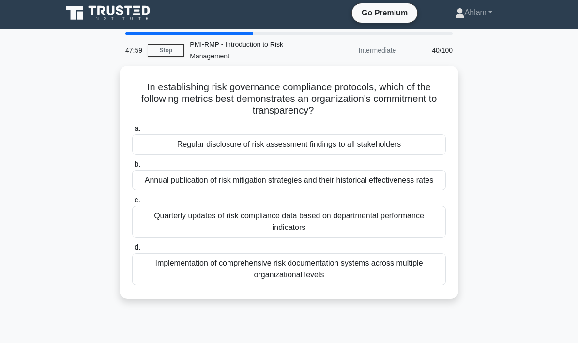
click at [432, 144] on div "Regular disclosure of risk assessment findings to all stakeholders" at bounding box center [288, 144] width 313 height 20
click at [132, 132] on input "a. Regular disclosure of risk assessment findings to all stakeholders" at bounding box center [132, 129] width 0 height 6
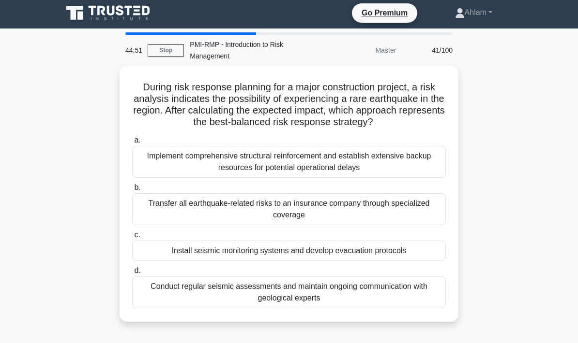
click at [425, 261] on div "Install seismic monitoring systems and develop evacuation protocols" at bounding box center [288, 251] width 313 height 20
click at [132, 238] on input "c. Install seismic monitoring systems and develop evacuation protocols" at bounding box center [132, 235] width 0 height 6
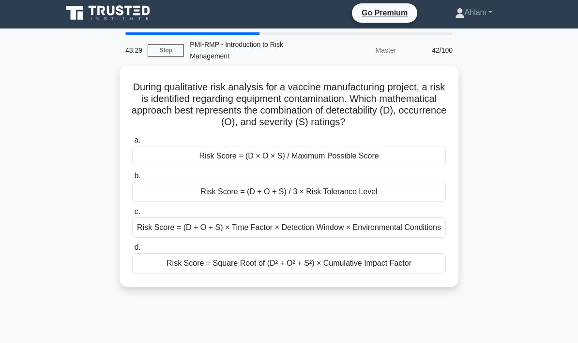
scroll to position [2, 0]
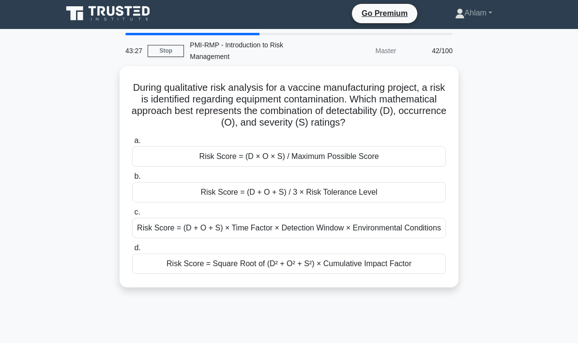
click at [392, 201] on div "Risk Score = (D + O + S) / 3 × Risk Tolerance Level" at bounding box center [288, 192] width 313 height 20
click at [132, 180] on input "b. Risk Score = (D + O + S) / 3 × Risk Tolerance Level" at bounding box center [132, 177] width 0 height 6
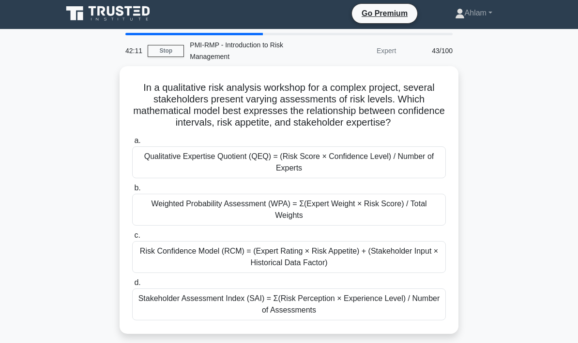
click at [418, 321] on div "Stakeholder Assessment Index (SAI) = Σ(Risk Perception × Experience Level) / Nu…" at bounding box center [288, 305] width 313 height 32
click at [132, 286] on input "d. Stakeholder Assessment Index (SAI) = Σ(Risk Perception × Experience Level) /…" at bounding box center [132, 283] width 0 height 6
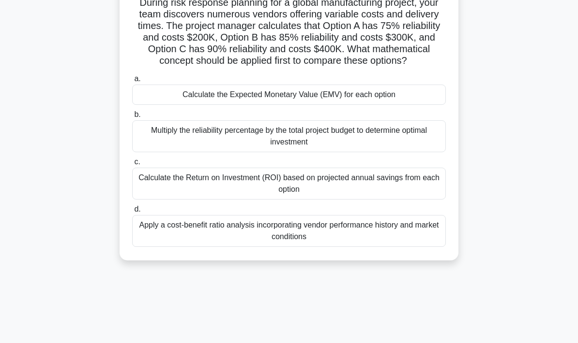
scroll to position [87, 0]
click at [387, 152] on div "Multiply the reliability percentage by the total project budget to determine op…" at bounding box center [288, 136] width 313 height 32
click at [132, 118] on input "b. Multiply the reliability percentage by the total project budget to determine…" at bounding box center [132, 115] width 0 height 6
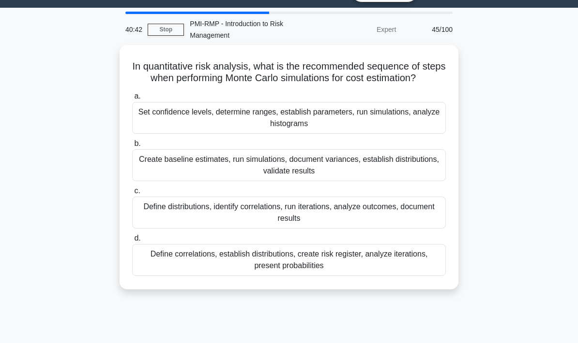
scroll to position [0, 0]
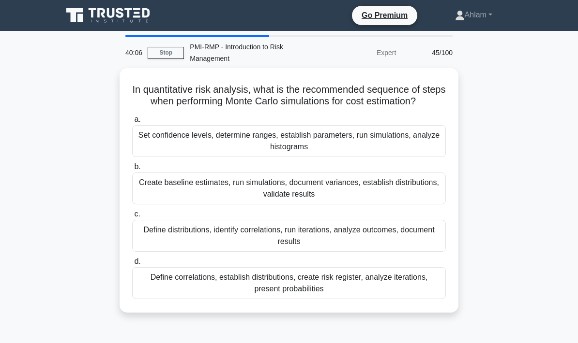
click at [420, 205] on div "Create baseline estimates, run simulations, document variances, establish distr…" at bounding box center [288, 189] width 313 height 32
click at [132, 170] on input "b. Create baseline estimates, run simulations, document variances, establish di…" at bounding box center [132, 167] width 0 height 6
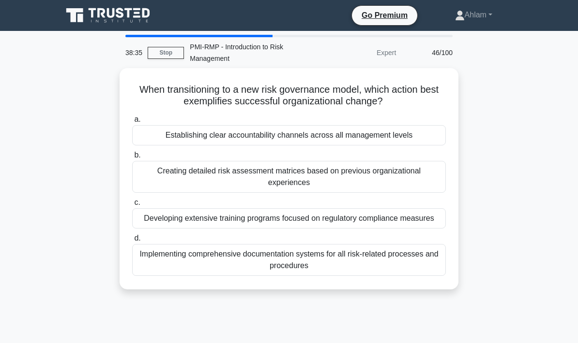
scroll to position [1, 0]
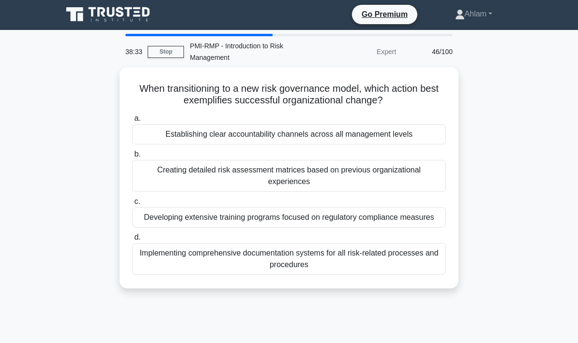
click at [415, 135] on div "Establishing clear accountability channels across all management levels" at bounding box center [288, 134] width 313 height 20
click at [132, 122] on input "a. Establishing clear accountability channels across all management levels" at bounding box center [132, 119] width 0 height 6
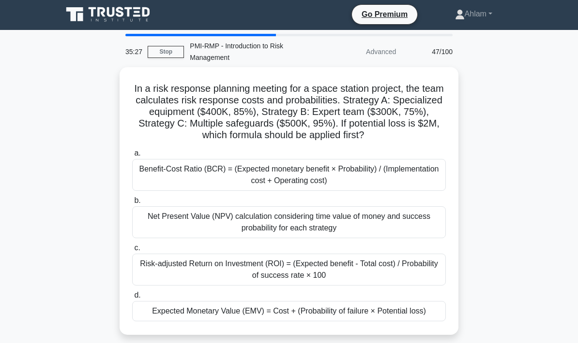
click at [401, 322] on div "Expected Monetary Value (EMV) = Cost + (Probability of failure × Potential loss)" at bounding box center [288, 311] width 313 height 20
click at [132, 299] on input "d. Expected Monetary Value (EMV) = Cost + (Probability of failure × Potential l…" at bounding box center [132, 296] width 0 height 6
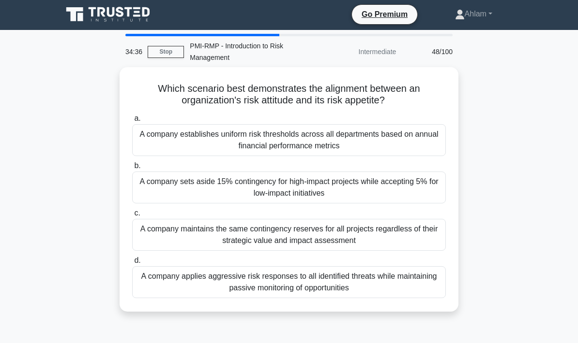
click at [420, 191] on div "A company sets aside 15% contingency for high-impact projects while accepting 5…" at bounding box center [288, 188] width 313 height 32
click at [132, 169] on input "b. A company sets aside 15% contingency for high-impact projects while acceptin…" at bounding box center [132, 166] width 0 height 6
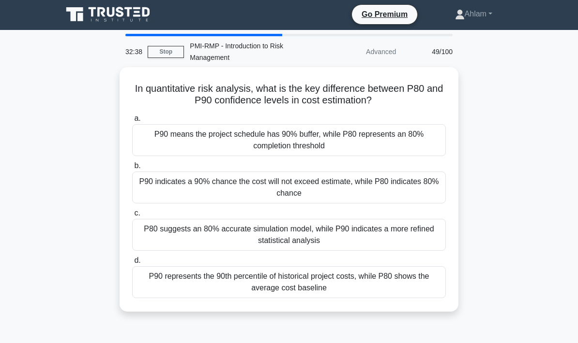
click at [421, 182] on div "P90 indicates a 90% chance the cost will not exceed estimate, while P80 indicat…" at bounding box center [288, 188] width 313 height 32
click at [132, 169] on input "b. P90 indicates a 90% chance the cost will not exceed estimate, while P80 indi…" at bounding box center [132, 166] width 0 height 6
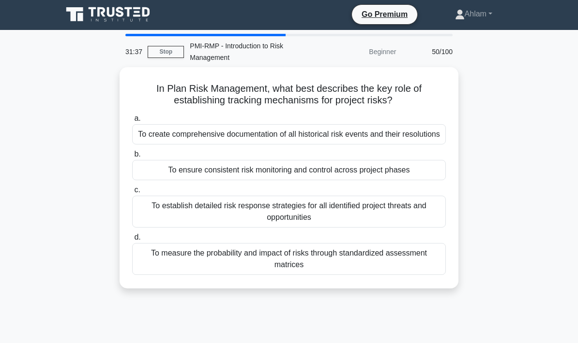
click at [415, 177] on div "To ensure consistent risk monitoring and control across project phases" at bounding box center [288, 170] width 313 height 20
click at [132, 158] on input "b. To ensure consistent risk monitoring and control across project phases" at bounding box center [132, 154] width 0 height 6
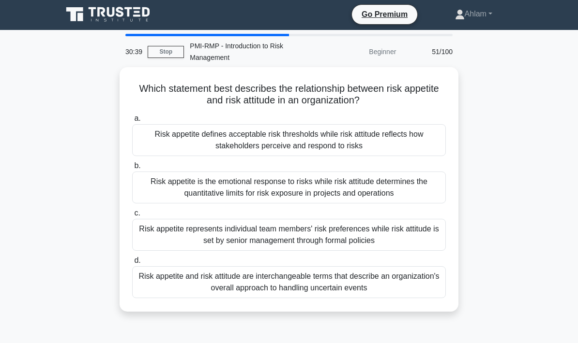
click at [405, 283] on div "Risk appetite and risk attitude are interchangeable terms that describe an orga…" at bounding box center [288, 283] width 313 height 32
click at [132, 264] on input "d. Risk appetite and risk attitude are interchangeable terms that describe an o…" at bounding box center [132, 261] width 0 height 6
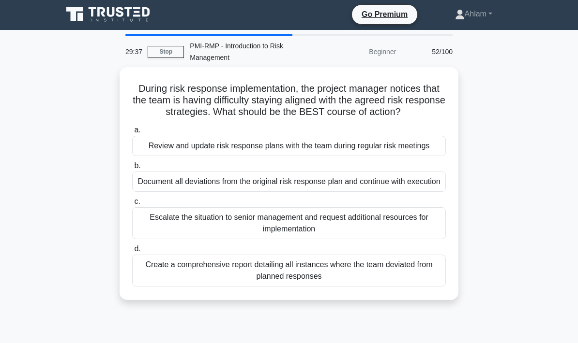
scroll to position [1, 0]
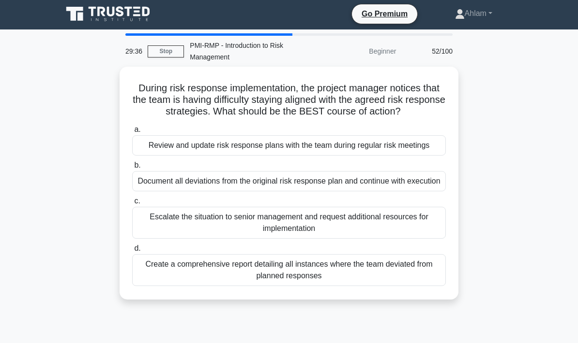
click at [394, 148] on div "Review and update risk response plans with the team during regular risk meetings" at bounding box center [288, 145] width 313 height 20
click at [132, 133] on input "a. Review and update risk response plans with the team during regular risk meet…" at bounding box center [132, 130] width 0 height 6
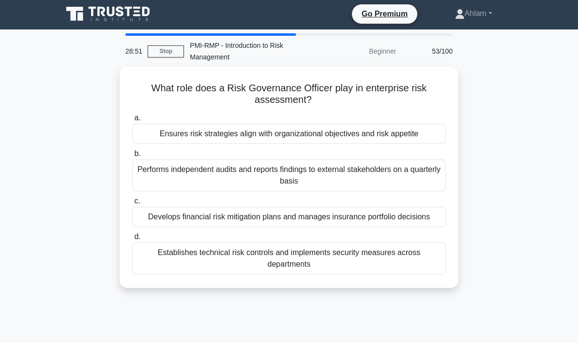
click at [430, 173] on div "Performs independent audits and reports findings to external stakeholders on a …" at bounding box center [288, 176] width 313 height 32
click at [132, 157] on input "b. Performs independent audits and reports findings to external stakeholders on…" at bounding box center [132, 154] width 0 height 6
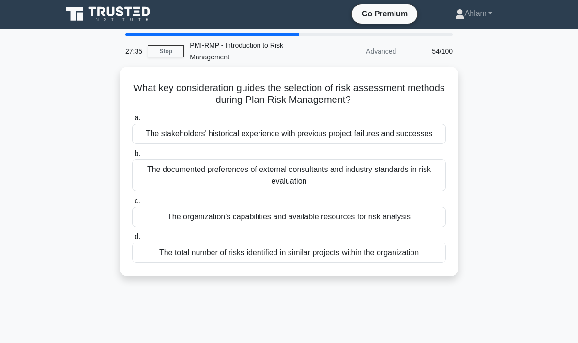
click at [424, 226] on div "The organization's capabilities and available resources for risk analysis" at bounding box center [288, 217] width 313 height 20
click at [132, 205] on input "c. The organization's capabilities and available resources for risk analysis" at bounding box center [132, 201] width 0 height 6
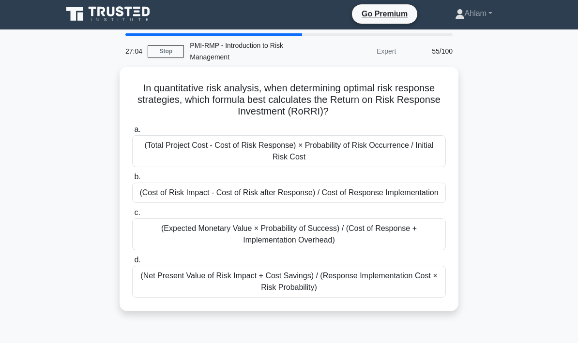
click at [171, 57] on link "Stop" at bounding box center [166, 51] width 36 height 12
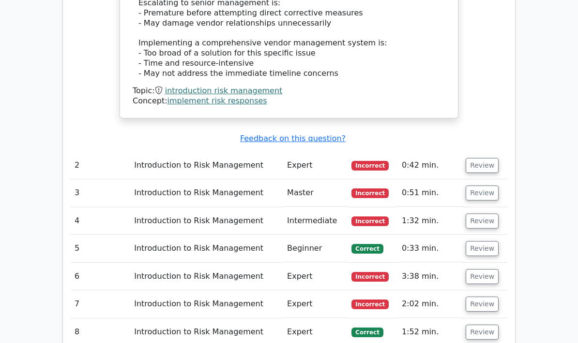
scroll to position [1236, 0]
click at [478, 158] on button "Review" at bounding box center [481, 165] width 33 height 15
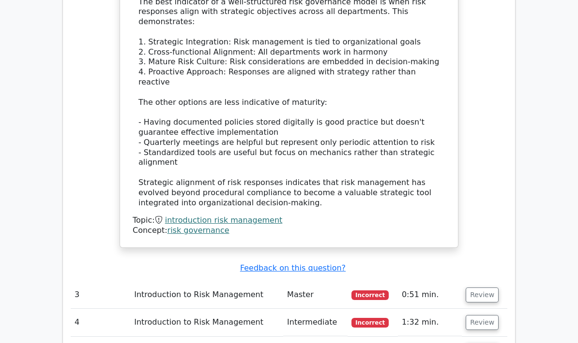
scroll to position [1659, 0]
click at [483, 288] on button "Review" at bounding box center [481, 295] width 33 height 15
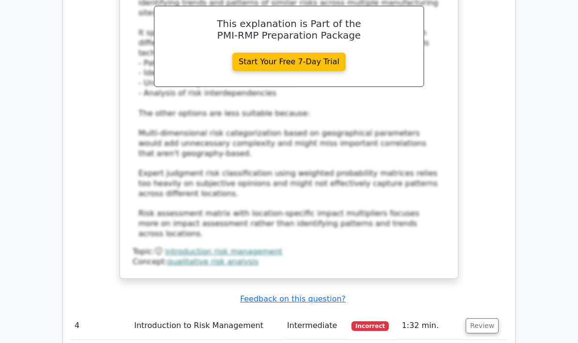
scroll to position [2223, 0]
click at [485, 319] on button "Review" at bounding box center [481, 326] width 33 height 15
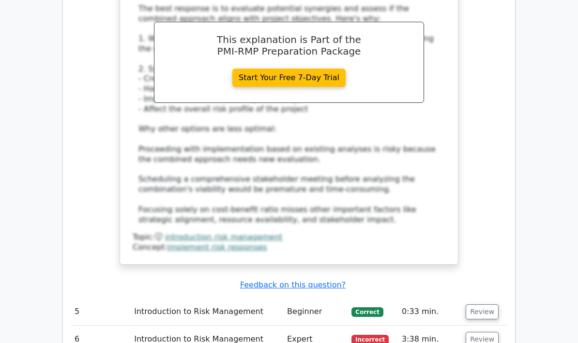
scroll to position [2820, 0]
click at [487, 332] on button "Review" at bounding box center [481, 339] width 33 height 15
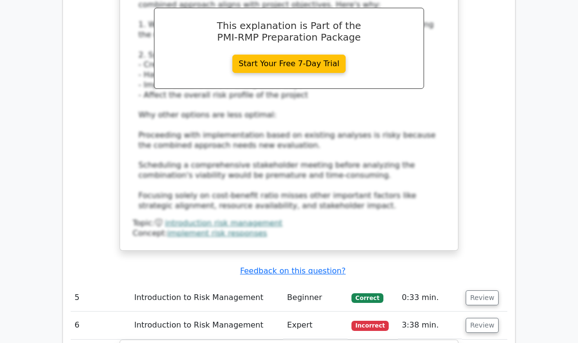
scroll to position [2845, 0]
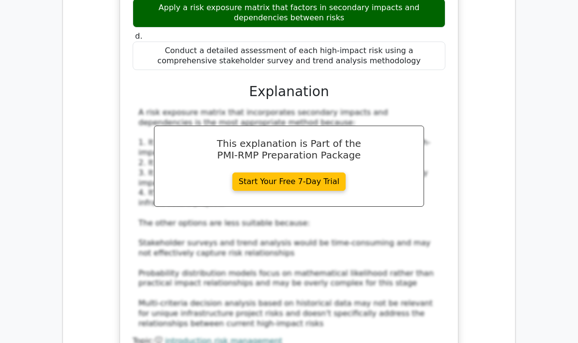
scroll to position [3365, 0]
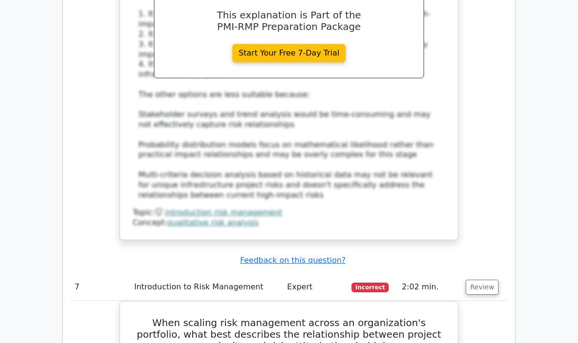
scroll to position [3468, 0]
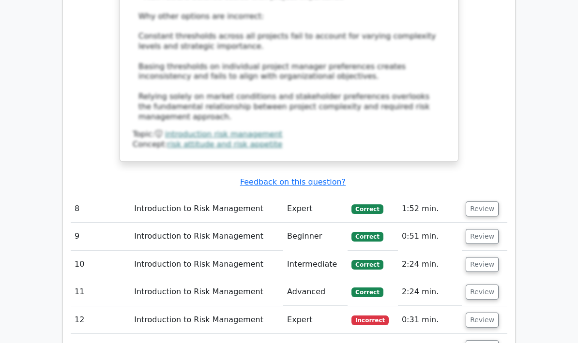
scroll to position [4161, 0]
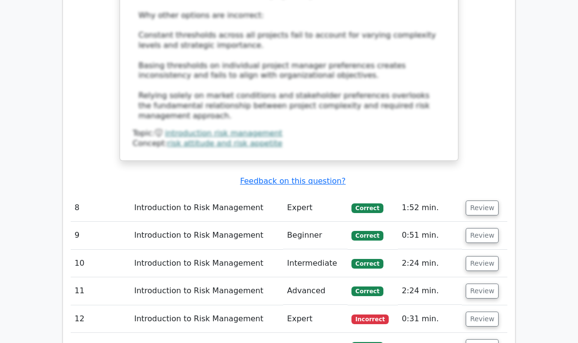
click at [480, 312] on button "Review" at bounding box center [481, 319] width 33 height 15
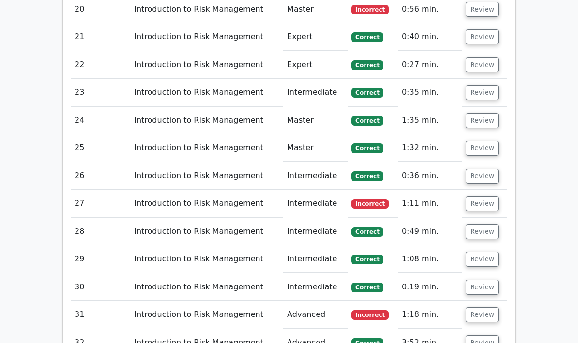
scroll to position [5816, 0]
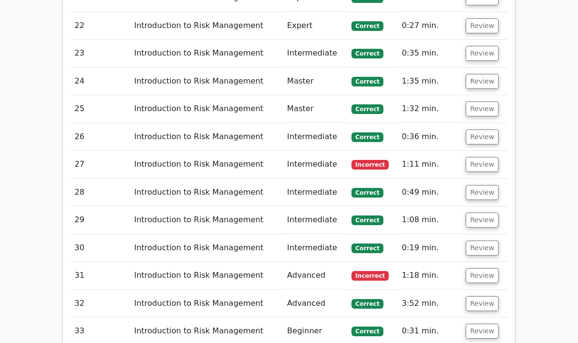
scroll to position [5855, 0]
